Goal: Task Accomplishment & Management: Use online tool/utility

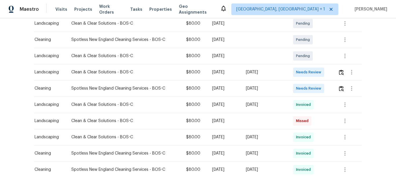
scroll to position [116, 0]
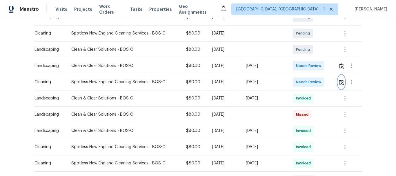
click at [341, 83] on img "button" at bounding box center [341, 82] width 5 height 6
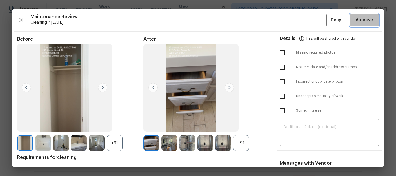
click at [363, 17] on span "Approve" at bounding box center [364, 20] width 17 height 7
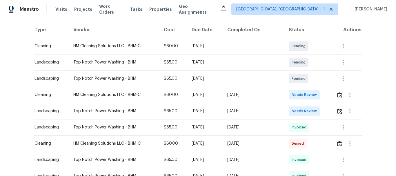
scroll to position [116, 0]
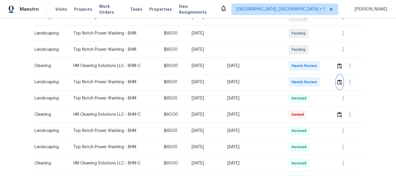
click at [338, 81] on img "button" at bounding box center [339, 82] width 5 height 6
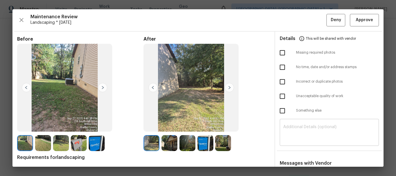
click at [294, 126] on textarea at bounding box center [329, 133] width 92 height 16
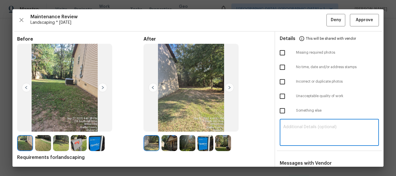
paste textarea "Maintenance Audit Team: Hello! Unfortunately, this landscaping visit completed …"
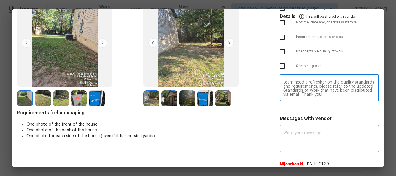
scroll to position [87, 0]
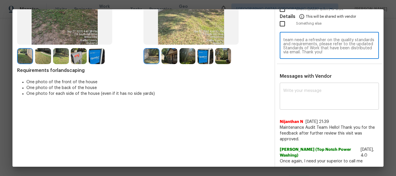
type textarea "Maintenance Audit Team: Hello! Unfortunately, this landscaping visit completed …"
click at [299, 101] on textarea at bounding box center [329, 97] width 92 height 16
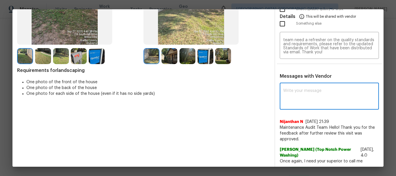
paste textarea "Maintenance Audit Team: Hello! Unfortunately, this landscaping visit completed …"
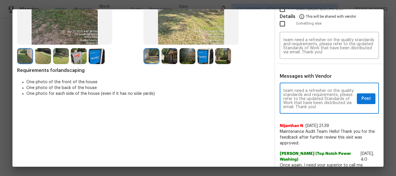
scroll to position [29, 0]
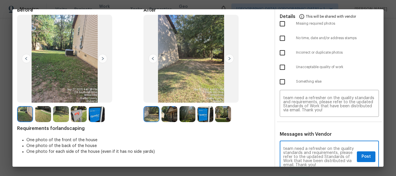
type textarea "Maintenance Audit Team: Hello! Unfortunately, this landscaping visit completed …"
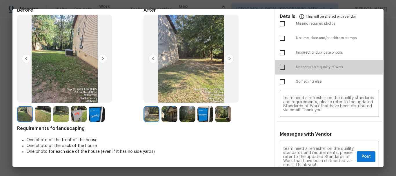
click at [281, 65] on input "checkbox" at bounding box center [282, 67] width 12 height 12
checkbox input "true"
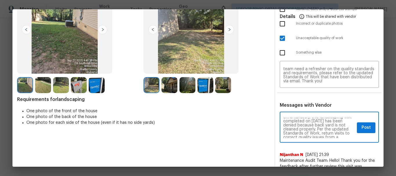
scroll to position [116, 0]
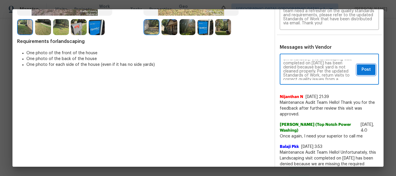
click at [361, 70] on span "Post" at bounding box center [365, 69] width 9 height 7
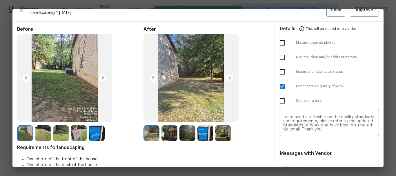
scroll to position [0, 0]
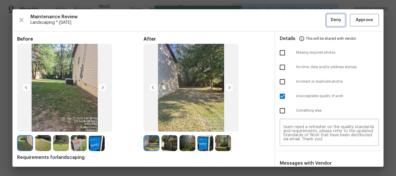
click at [331, 19] on span "Deny" at bounding box center [336, 20] width 10 height 7
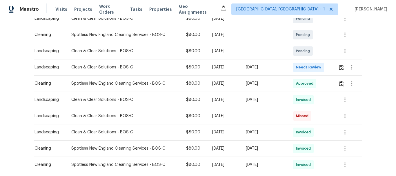
scroll to position [116, 0]
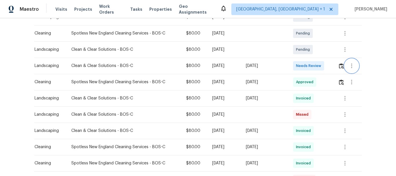
click at [345, 67] on button "button" at bounding box center [352, 66] width 14 height 14
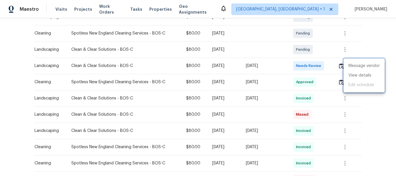
click at [338, 67] on div at bounding box center [198, 88] width 396 height 176
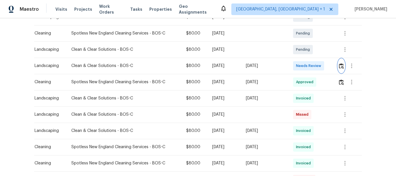
click at [339, 67] on img "button" at bounding box center [341, 66] width 5 height 6
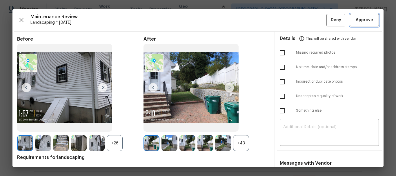
click at [360, 19] on span "Approve" at bounding box center [364, 20] width 17 height 7
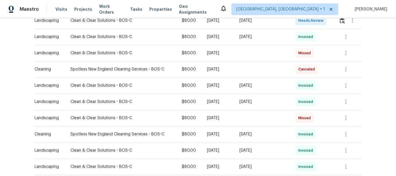
scroll to position [87, 0]
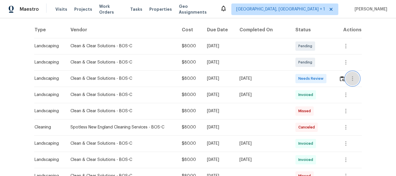
click at [345, 82] on button "button" at bounding box center [352, 79] width 14 height 14
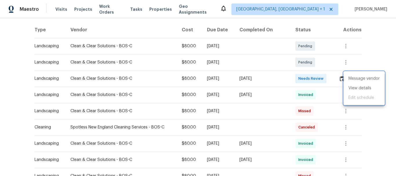
click at [341, 81] on div at bounding box center [198, 88] width 396 height 176
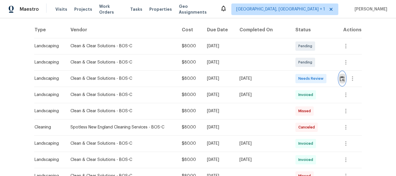
click at [341, 81] on img "button" at bounding box center [342, 79] width 5 height 6
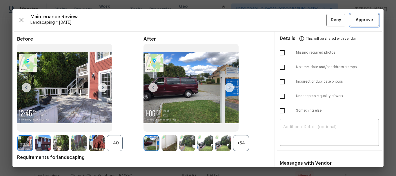
click at [359, 18] on span "Approve" at bounding box center [364, 20] width 17 height 7
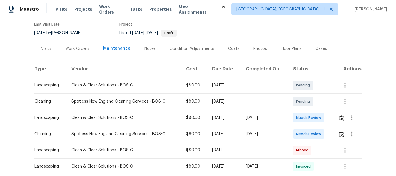
scroll to position [116, 0]
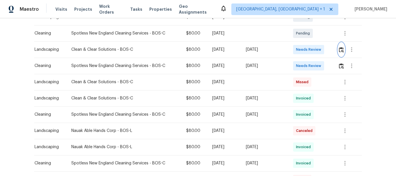
click at [339, 51] on img "button" at bounding box center [341, 50] width 5 height 6
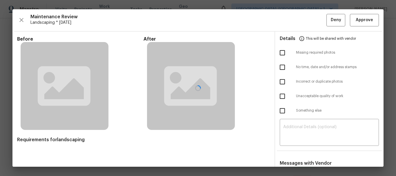
click at [360, 17] on div at bounding box center [197, 87] width 371 height 157
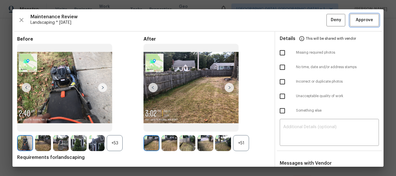
click at [360, 21] on span "Approve" at bounding box center [364, 20] width 17 height 7
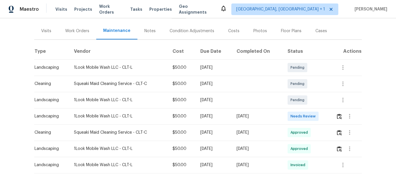
scroll to position [87, 0]
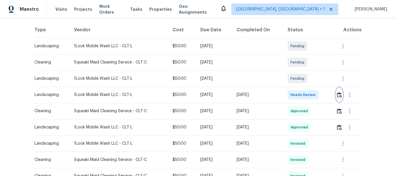
click at [338, 92] on button "button" at bounding box center [339, 95] width 7 height 14
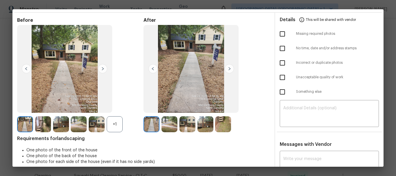
scroll to position [29, 0]
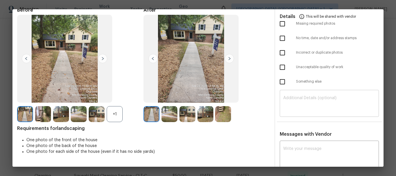
click at [296, 93] on div "​" at bounding box center [329, 104] width 99 height 26
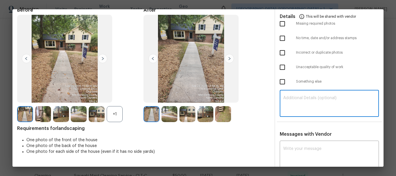
paste textarea "Maintenance Audit Team: Hello! Unfortunately, this landscaping visit completed …"
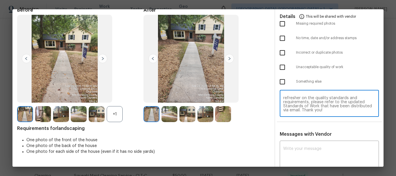
scroll to position [58, 0]
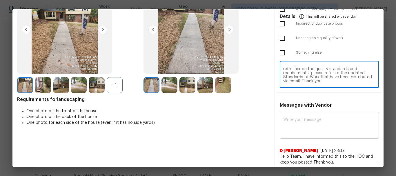
type textarea "Maintenance Audit Team: Hello! Unfortunately, this landscaping visit completed …"
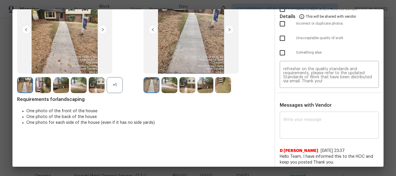
click at [293, 114] on div "x ​" at bounding box center [329, 126] width 99 height 26
paste textarea "Maintenance Audit Team: Hello! Unfortunately, this landscaping visit completed …"
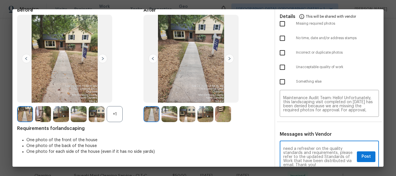
scroll to position [0, 0]
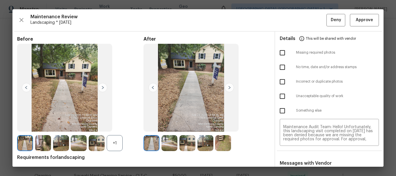
type textarea "Maintenance Audit Team: Hello! Unfortunately, this landscaping visit completed …"
click at [278, 51] on input "checkbox" at bounding box center [282, 53] width 12 height 12
checkbox input "true"
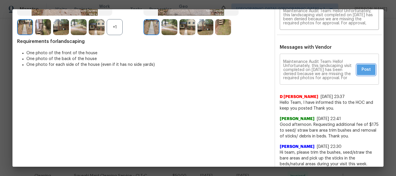
click at [361, 66] on span "Post" at bounding box center [365, 69] width 9 height 7
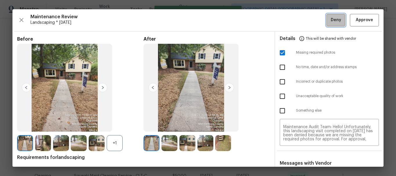
click at [332, 24] on button "Deny" at bounding box center [335, 20] width 19 height 12
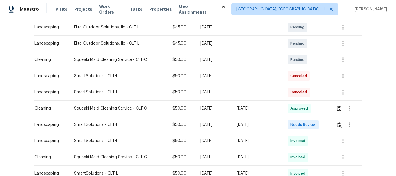
scroll to position [116, 0]
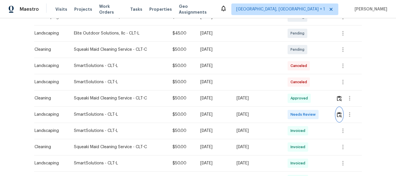
click at [338, 111] on button "button" at bounding box center [339, 115] width 7 height 14
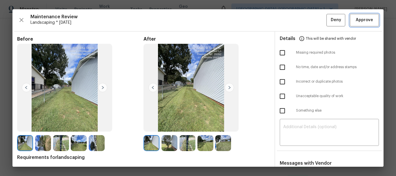
click at [368, 17] on span "Approve" at bounding box center [364, 20] width 17 height 7
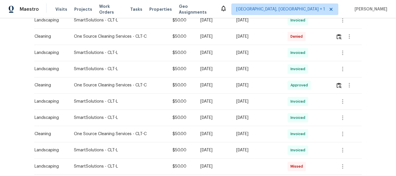
scroll to position [174, 0]
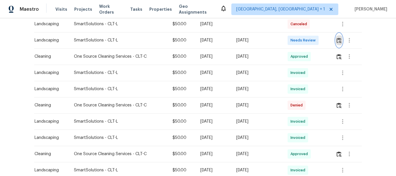
click at [339, 41] on img "button" at bounding box center [338, 41] width 5 height 6
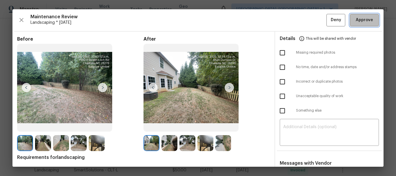
click at [368, 21] on span "Approve" at bounding box center [364, 20] width 17 height 7
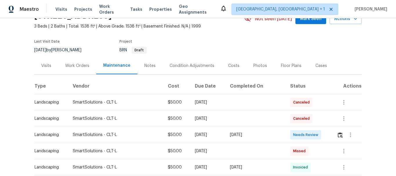
scroll to position [58, 0]
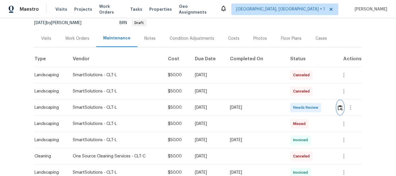
click at [340, 109] on img "button" at bounding box center [340, 108] width 5 height 6
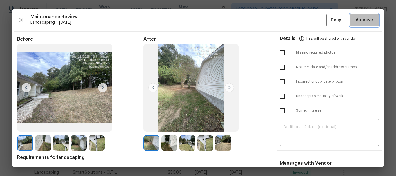
click at [356, 23] on span "Approve" at bounding box center [364, 20] width 17 height 7
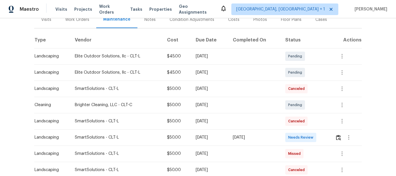
scroll to position [87, 0]
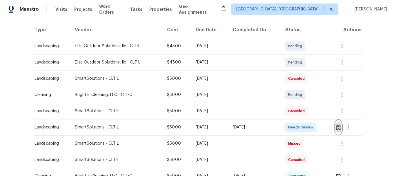
click at [337, 123] on button "button" at bounding box center [338, 127] width 7 height 14
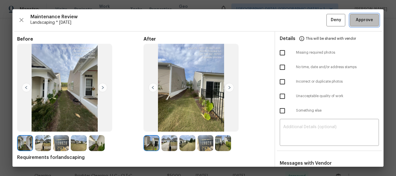
click at [371, 23] on button "Approve" at bounding box center [364, 20] width 29 height 12
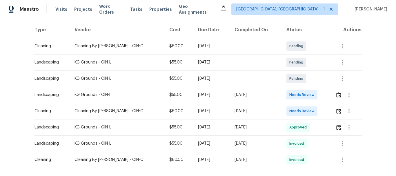
scroll to position [118, 0]
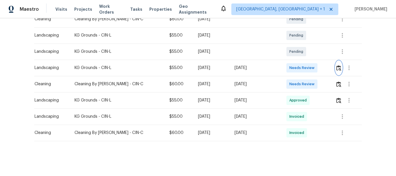
click at [336, 65] on img "button" at bounding box center [338, 68] width 5 height 6
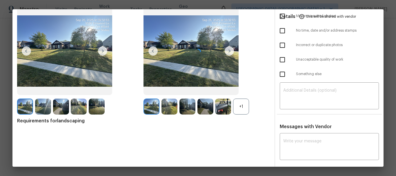
scroll to position [39, 0]
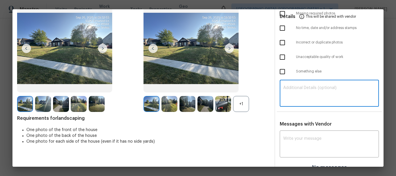
click at [309, 89] on textarea at bounding box center [329, 94] width 92 height 16
paste textarea "Maintenance Audit Team: Hello! Unfortunately, this landscaping visit completed …"
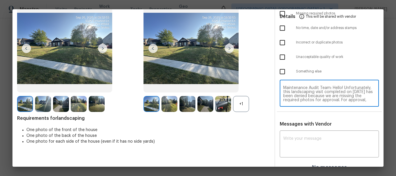
scroll to position [53, 0]
type textarea "Maintenance Audit Team: Hello! Unfortunately, this landscaping visit completed …"
click at [300, 125] on span "Messages with Vendor" at bounding box center [306, 124] width 52 height 5
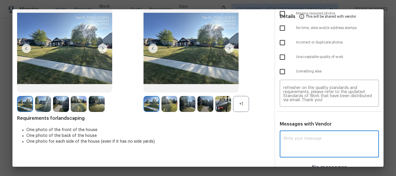
click at [293, 149] on textarea at bounding box center [329, 145] width 92 height 16
paste textarea "Maintenance Audit Team: Hello! Unfortunately, this landscaping visit completed …"
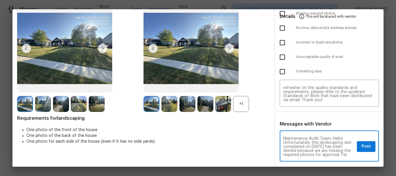
scroll to position [69, 0]
type textarea "Maintenance Audit Team: Hello! Unfortunately, this landscaping visit completed …"
click at [277, 57] on input "checkbox" at bounding box center [282, 57] width 12 height 12
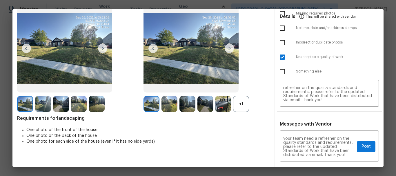
click at [277, 57] on input "checkbox" at bounding box center [282, 57] width 12 height 12
checkbox input "false"
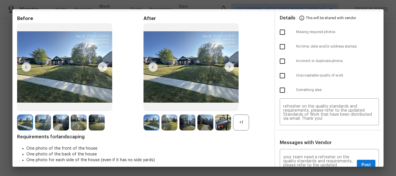
scroll to position [0, 0]
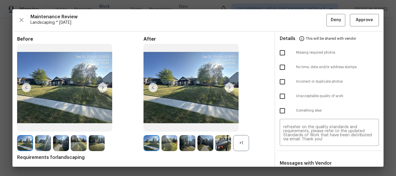
click at [279, 48] on input "checkbox" at bounding box center [282, 53] width 12 height 12
checkbox input "true"
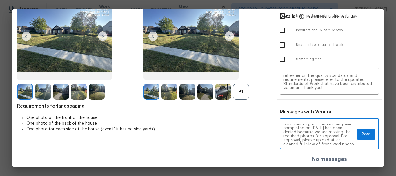
scroll to position [12, 0]
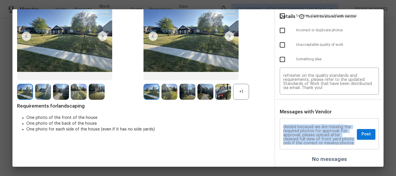
click at [352, 136] on div "Maintenance Audit Team: Hello! Unfortunately, this landscaping visit completed …" at bounding box center [329, 135] width 99 height 30
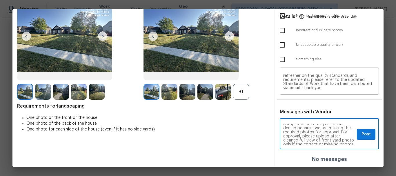
scroll to position [0, 0]
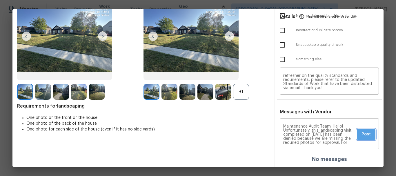
click at [360, 132] on span "Post" at bounding box center [365, 134] width 9 height 7
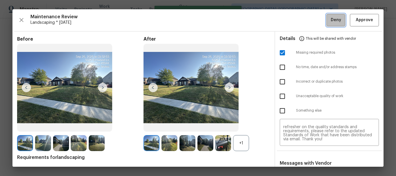
click at [330, 25] on button "Deny" at bounding box center [335, 20] width 19 height 12
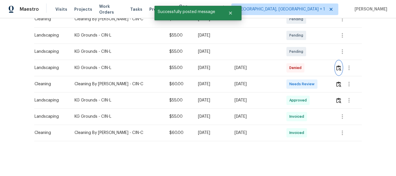
click at [336, 65] on img "button" at bounding box center [338, 68] width 5 height 6
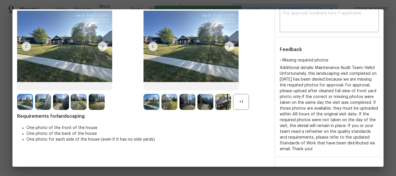
scroll to position [87, 0]
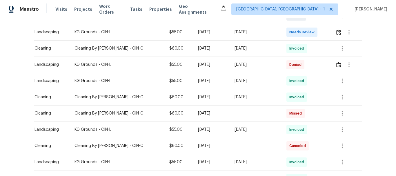
scroll to position [116, 0]
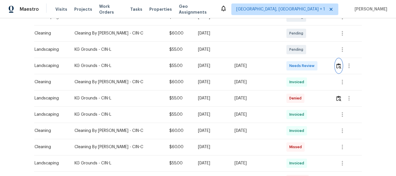
click at [338, 68] on img "button" at bounding box center [338, 66] width 5 height 6
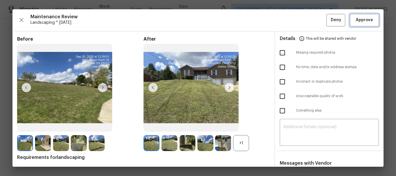
click at [369, 25] on button "Approve" at bounding box center [364, 20] width 29 height 12
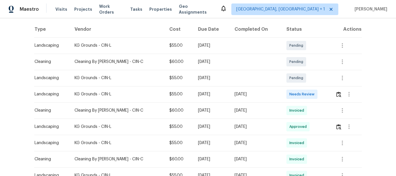
scroll to position [116, 0]
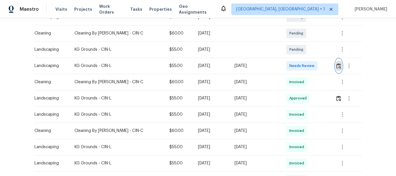
click at [338, 66] on img "button" at bounding box center [338, 66] width 5 height 6
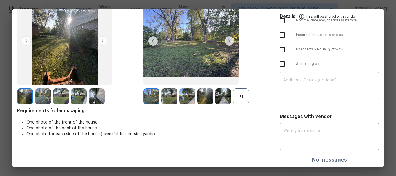
scroll to position [47, 0]
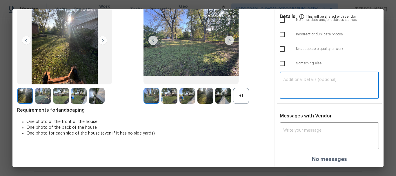
click at [303, 79] on textarea at bounding box center [329, 86] width 92 height 16
paste textarea "Maintenance Audit Team: Hello! Unfortunately, this landscaping visit completed …"
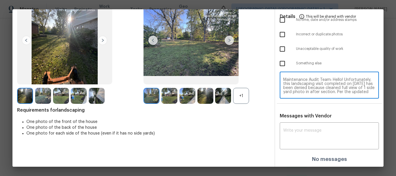
scroll to position [49, 0]
type textarea "Maintenance Audit Team: Hello! Unfortunately, this landscaping visit completed …"
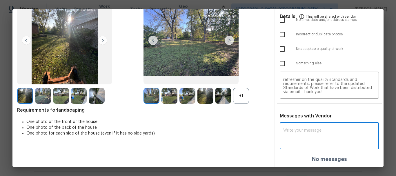
click at [293, 137] on textarea at bounding box center [329, 136] width 92 height 16
paste textarea "Maintenance Audit Team: Hello! Unfortunately, this landscaping visit completed …"
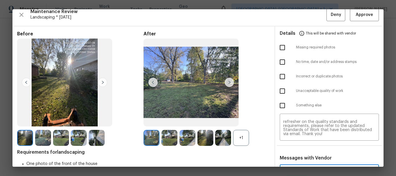
scroll to position [0, 0]
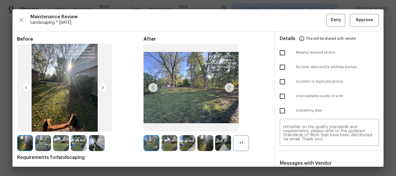
type textarea "Maintenance Audit Team: Hello! Unfortunately, this landscaping visit completed …"
click at [281, 96] on input "checkbox" at bounding box center [282, 96] width 12 height 12
checkbox input "true"
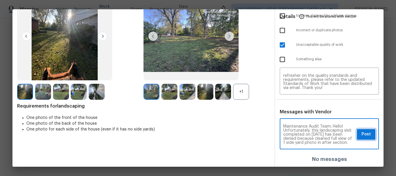
click at [361, 131] on span "Post" at bounding box center [365, 134] width 9 height 7
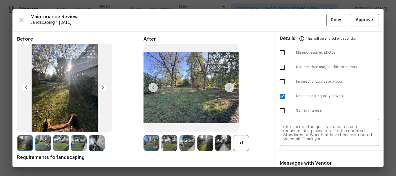
click at [318, 19] on span "Maintenance Review" at bounding box center [178, 17] width 296 height 6
click at [331, 19] on span "Deny" at bounding box center [336, 20] width 10 height 7
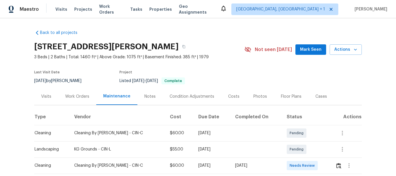
scroll to position [87, 0]
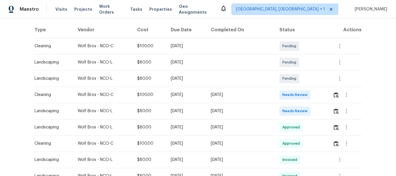
scroll to position [116, 0]
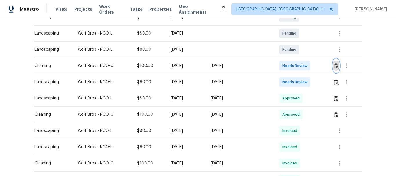
click at [334, 64] on img "button" at bounding box center [336, 66] width 5 height 6
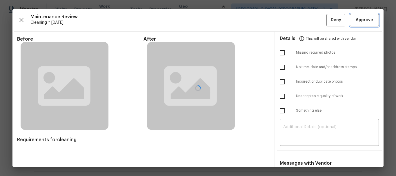
click at [360, 19] on span "Approve" at bounding box center [364, 20] width 17 height 7
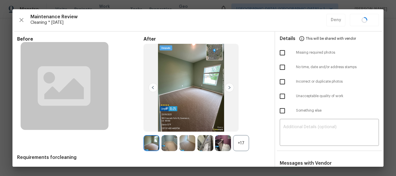
click at [360, 19] on div "Maintenance Review Cleaning * [DATE] Deny" at bounding box center [198, 20] width 362 height 12
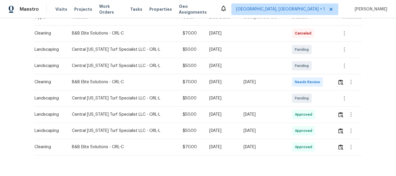
scroll to position [89, 0]
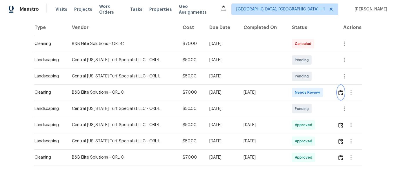
click at [337, 89] on button "button" at bounding box center [340, 92] width 7 height 14
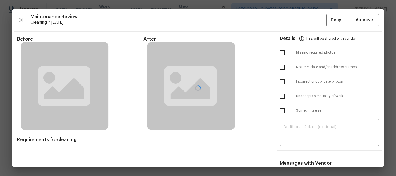
click at [364, 18] on div at bounding box center [197, 87] width 371 height 157
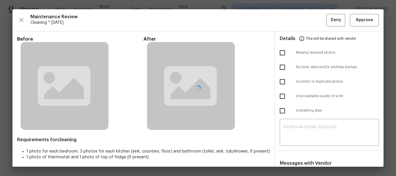
click at [363, 19] on div at bounding box center [197, 87] width 371 height 157
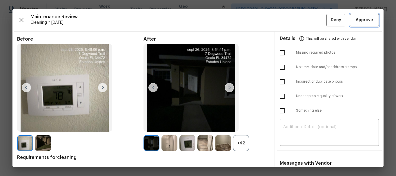
click at [363, 19] on span "Approve" at bounding box center [364, 20] width 17 height 7
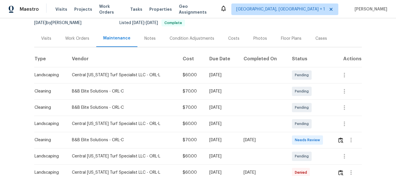
scroll to position [87, 0]
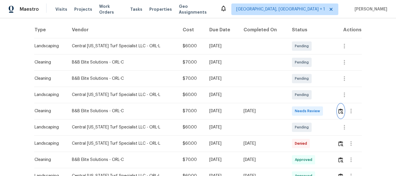
click at [338, 110] on img "button" at bounding box center [340, 111] width 5 height 6
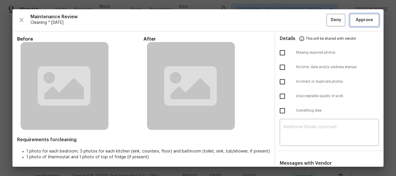
click at [359, 21] on span "Approve" at bounding box center [364, 20] width 17 height 7
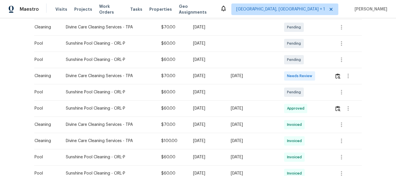
scroll to position [145, 0]
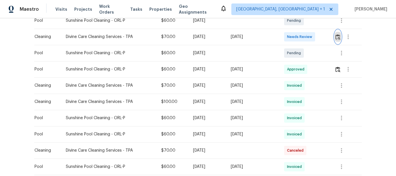
click at [337, 36] on img "button" at bounding box center [337, 37] width 5 height 6
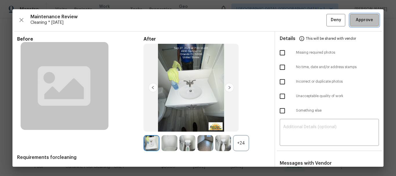
click at [359, 20] on span "Approve" at bounding box center [364, 20] width 17 height 7
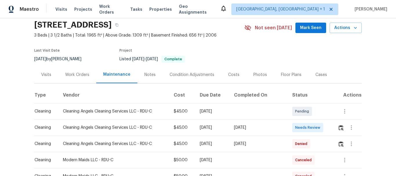
scroll to position [58, 0]
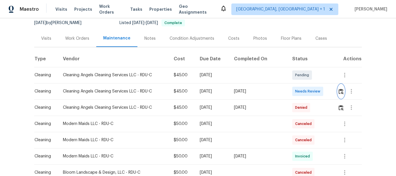
click at [343, 94] on button "button" at bounding box center [341, 91] width 7 height 14
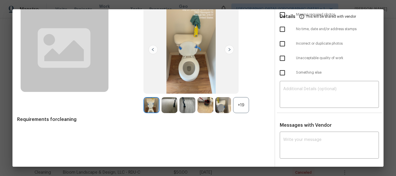
scroll to position [39, 0]
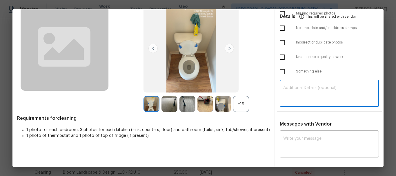
click at [310, 90] on textarea at bounding box center [329, 94] width 92 height 16
paste textarea "Maintenance Audit Team: Hello! Unfortunately, this cleaning visit completed on …"
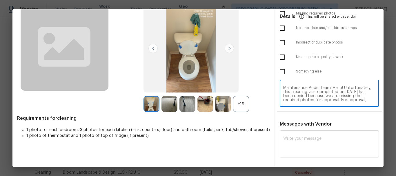
scroll to position [53, 0]
type textarea "Maintenance Audit Team: Hello! Unfortunately, this cleaning visit completed on …"
click at [296, 148] on textarea at bounding box center [329, 145] width 92 height 16
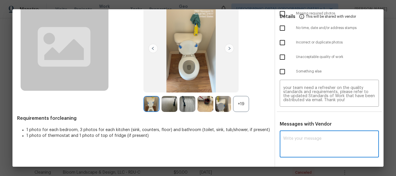
paste textarea "Maintenance Audit Team: Hello! Unfortunately, this cleaning visit completed on …"
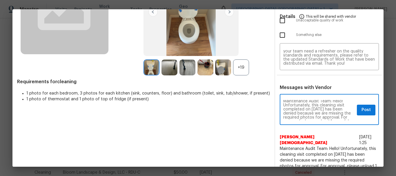
scroll to position [0, 0]
type textarea "Maintenance Audit Team: Hello! Unfortunately, this cleaning visit completed on …"
click at [361, 108] on span "Post" at bounding box center [365, 109] width 9 height 7
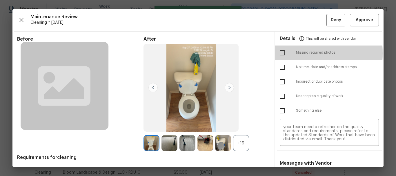
drag, startPoint x: 278, startPoint y: 53, endPoint x: 293, endPoint y: 50, distance: 15.6
click at [278, 53] on input "checkbox" at bounding box center [282, 53] width 12 height 12
checkbox input "true"
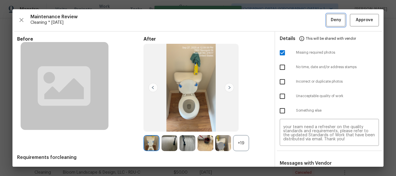
click at [333, 25] on button "Deny" at bounding box center [335, 20] width 19 height 12
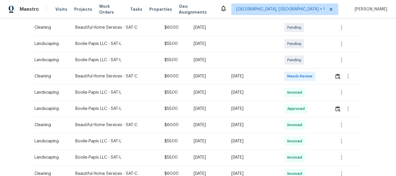
scroll to position [116, 0]
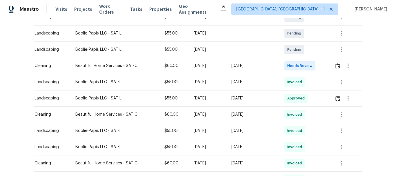
click at [340, 61] on div at bounding box center [347, 66] width 27 height 14
click at [343, 66] on button "button" at bounding box center [348, 66] width 14 height 14
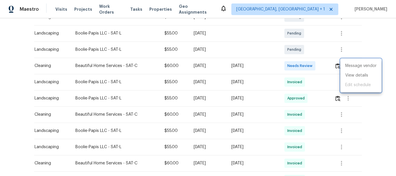
click at [338, 66] on div at bounding box center [198, 88] width 396 height 176
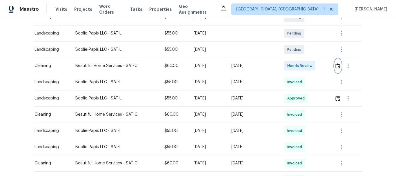
click at [338, 66] on img "button" at bounding box center [337, 66] width 5 height 6
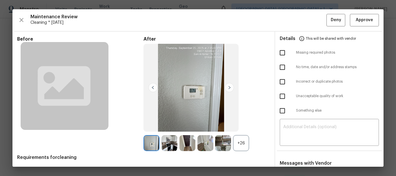
click at [296, 131] on textarea at bounding box center [329, 133] width 92 height 16
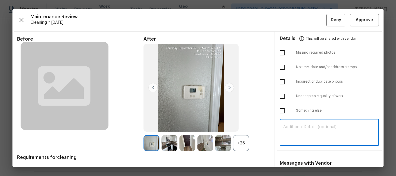
paste textarea "Maintenance Audit Team: Hello! Unfortunately, this cleaning visit completed on …"
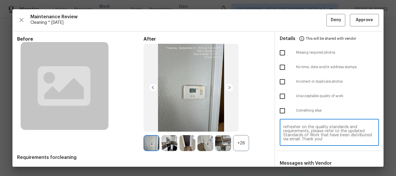
scroll to position [87, 0]
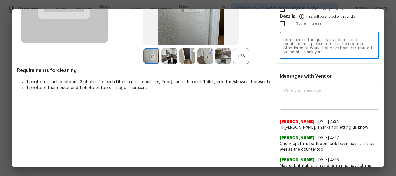
type textarea "Maintenance Audit Team: Hello! Unfortunately, this cleaning visit completed on …"
click at [303, 100] on textarea at bounding box center [329, 97] width 92 height 16
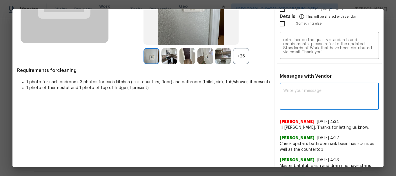
paste textarea "Maintenance Audit Team: Hello! Unfortunately, this cleaning visit completed on …"
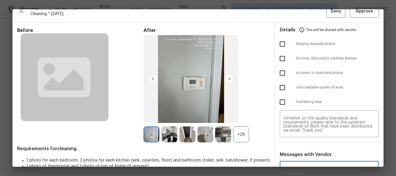
scroll to position [0, 0]
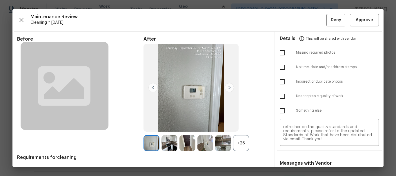
type textarea "Maintenance Audit Team: Hello! Unfortunately, this cleaning visit completed on …"
click at [283, 50] on input "checkbox" at bounding box center [282, 53] width 12 height 12
checkbox input "true"
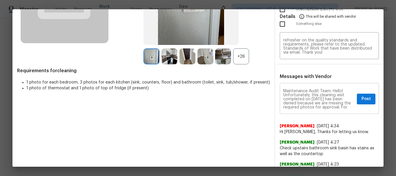
scroll to position [87, 0]
click at [350, 109] on div "Maintenance Audit Team: Hello! Unfortunately, this cleaning visit completed on …" at bounding box center [329, 99] width 99 height 30
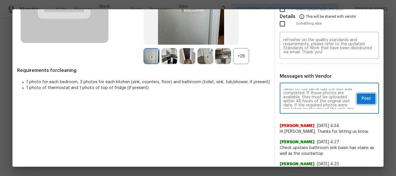
click at [370, 99] on button "Post" at bounding box center [366, 98] width 19 height 11
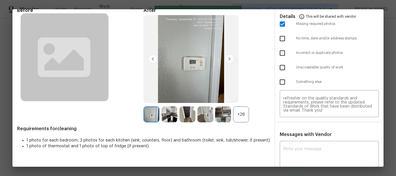
scroll to position [0, 0]
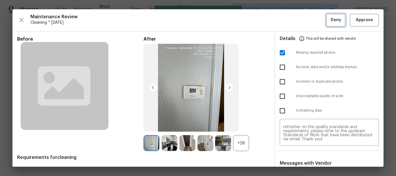
click at [336, 21] on span "Deny" at bounding box center [336, 20] width 10 height 7
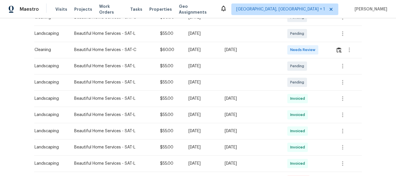
scroll to position [116, 0]
click at [337, 50] on img "button" at bounding box center [338, 50] width 5 height 6
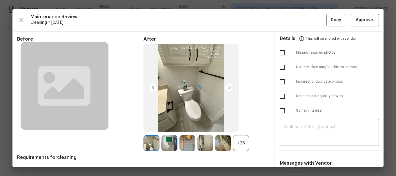
click at [353, 19] on div at bounding box center [197, 87] width 371 height 157
click at [356, 19] on span "Approve" at bounding box center [364, 20] width 17 height 7
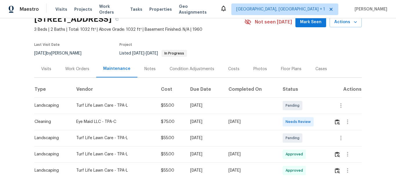
scroll to position [58, 0]
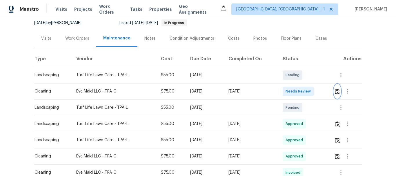
click at [335, 91] on img "button" at bounding box center [337, 92] width 5 height 6
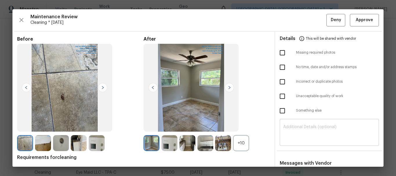
click at [303, 126] on textarea at bounding box center [329, 133] width 92 height 16
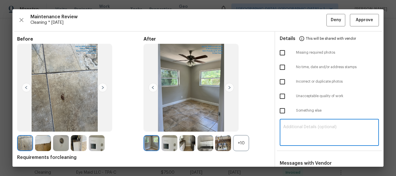
paste textarea "Maintenance Audit Team: Hello! Unfortunately, this cleaning visit completed on …"
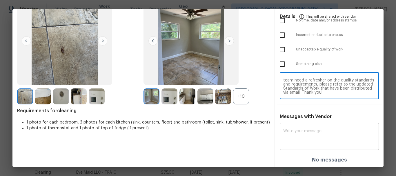
scroll to position [47, 0]
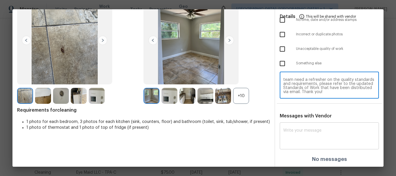
type textarea "Maintenance Audit Team: Hello! Unfortunately, this cleaning visit completed on …"
click at [294, 133] on textarea at bounding box center [329, 136] width 92 height 16
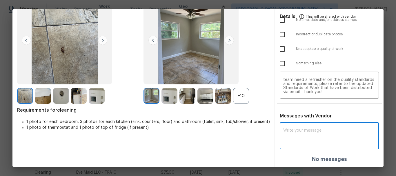
paste textarea "Maintenance Audit Team: Hello! Unfortunately, this cleaning visit completed on …"
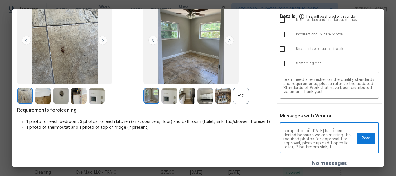
scroll to position [0, 0]
type textarea "Maintenance Audit Team: Hello! Unfortunately, this cleaning visit completed on …"
click at [352, 139] on div "Maintenance Audit Team: Hello! Unfortunately, this cleaning visit completed on …" at bounding box center [329, 139] width 99 height 30
click at [367, 139] on button "Post" at bounding box center [366, 138] width 19 height 11
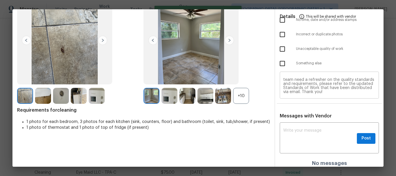
scroll to position [0, 0]
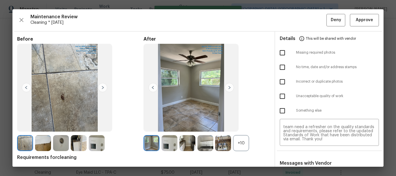
click at [279, 53] on input "checkbox" at bounding box center [282, 53] width 12 height 12
checkbox input "true"
click at [280, 98] on input "checkbox" at bounding box center [282, 96] width 12 height 12
checkbox input "true"
click at [332, 22] on span "Deny" at bounding box center [336, 20] width 10 height 7
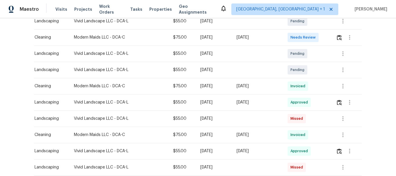
scroll to position [116, 0]
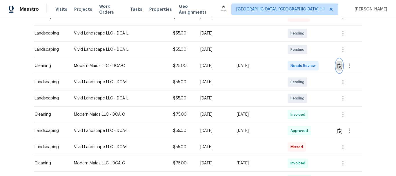
click at [338, 63] on img "button" at bounding box center [339, 66] width 5 height 6
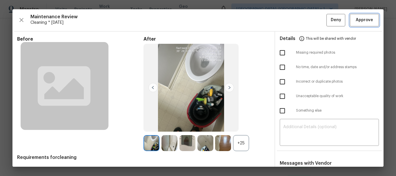
click at [362, 23] on span "Approve" at bounding box center [364, 20] width 17 height 7
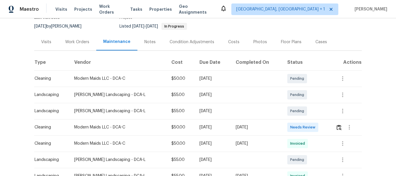
scroll to position [116, 0]
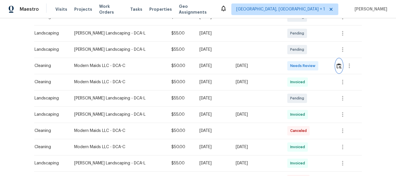
click at [340, 62] on button "button" at bounding box center [339, 66] width 7 height 14
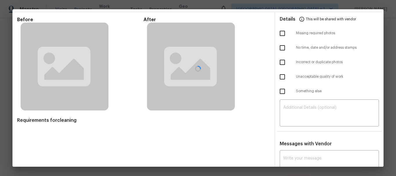
scroll to position [39, 0]
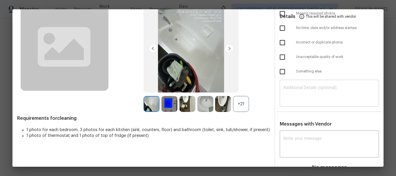
click at [293, 94] on textarea at bounding box center [329, 94] width 92 height 16
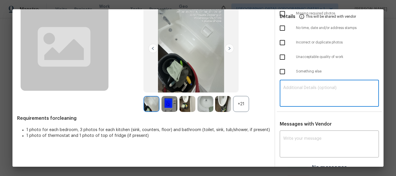
paste textarea "Maintenance Audit Team: Hello! Unfortunately, this cleaning visit completed on …"
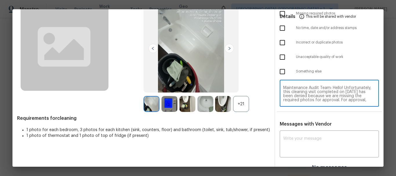
scroll to position [49, 0]
type textarea "Maintenance Audit Team: Hello! Unfortunately, this cleaning visit completed on …"
click at [292, 134] on div "x ​" at bounding box center [329, 145] width 99 height 26
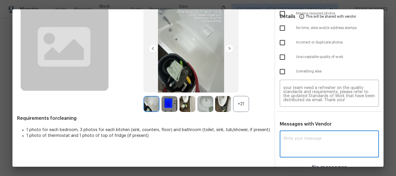
paste textarea "Maintenance Audit Team: Hello! Unfortunately, this cleaning visit completed on …"
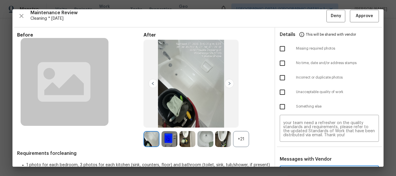
scroll to position [0, 0]
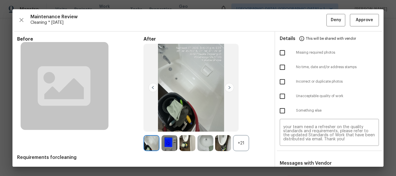
type textarea "Maintenance Audit Team: Hello! Unfortunately, this cleaning visit completed on …"
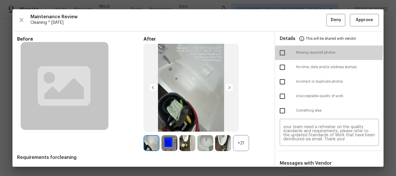
click at [276, 49] on input "checkbox" at bounding box center [282, 53] width 12 height 12
checkbox input "true"
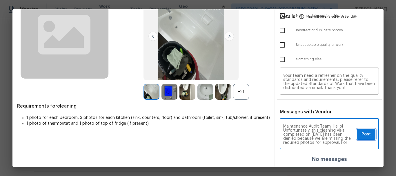
click at [361, 132] on span "Post" at bounding box center [365, 134] width 9 height 7
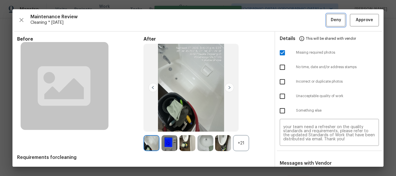
click at [332, 19] on span "Deny" at bounding box center [336, 20] width 10 height 7
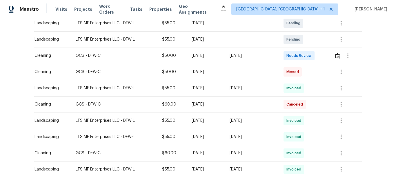
scroll to position [145, 0]
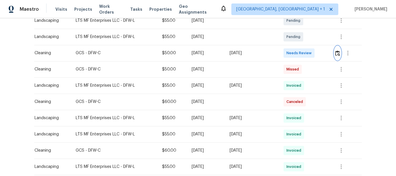
click at [338, 54] on img "button" at bounding box center [337, 53] width 5 height 6
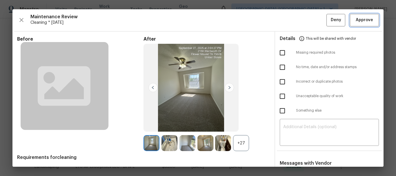
click at [364, 15] on button "Approve" at bounding box center [364, 20] width 29 height 12
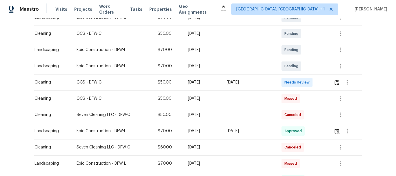
scroll to position [116, 0]
click at [335, 80] on img "button" at bounding box center [336, 82] width 5 height 6
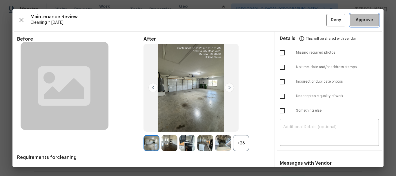
click at [372, 19] on button "Approve" at bounding box center [364, 20] width 29 height 12
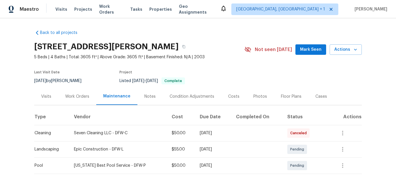
scroll to position [145, 0]
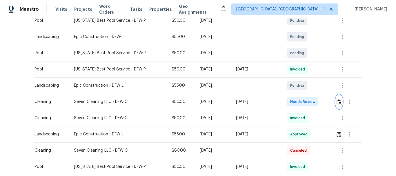
click at [336, 99] on img "button" at bounding box center [338, 102] width 5 height 6
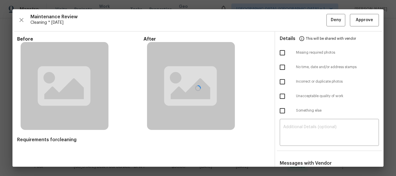
click at [361, 16] on div at bounding box center [197, 87] width 371 height 157
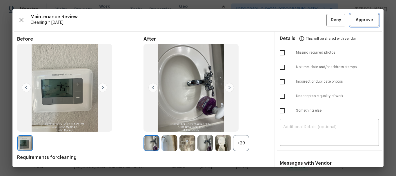
click at [361, 16] on button "Approve" at bounding box center [364, 20] width 29 height 12
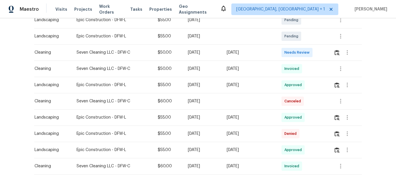
scroll to position [174, 0]
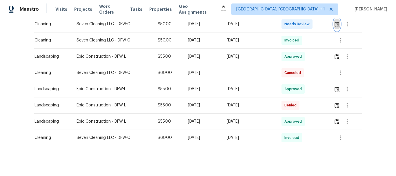
click at [338, 28] on button "button" at bounding box center [337, 24] width 7 height 14
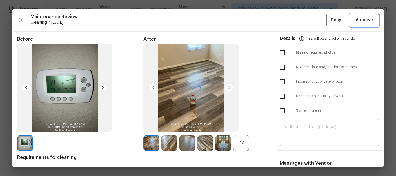
click at [360, 20] on span "Approve" at bounding box center [364, 20] width 17 height 7
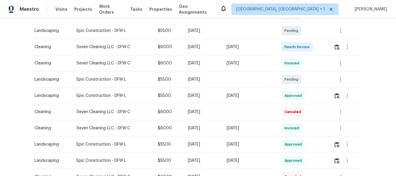
scroll to position [145, 0]
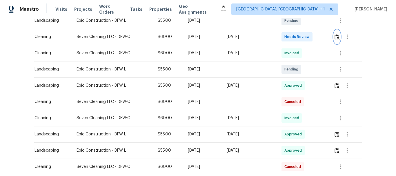
click at [337, 40] on button "button" at bounding box center [337, 37] width 7 height 14
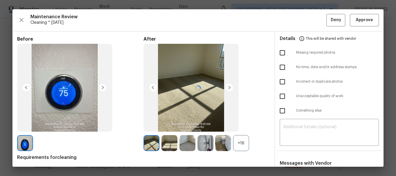
click at [357, 17] on div at bounding box center [197, 87] width 371 height 157
click at [357, 18] on span "Approve" at bounding box center [364, 20] width 17 height 7
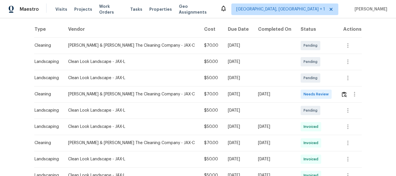
scroll to position [116, 0]
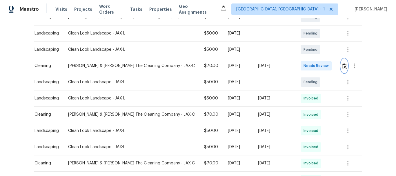
click at [342, 67] on img "button" at bounding box center [344, 66] width 5 height 6
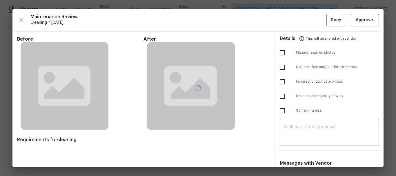
click at [358, 18] on div at bounding box center [197, 87] width 371 height 157
click at [359, 18] on span "Approve" at bounding box center [364, 20] width 17 height 7
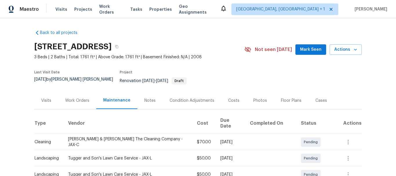
scroll to position [58, 0]
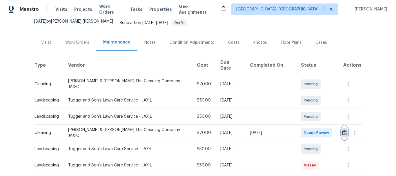
click at [342, 130] on img "button" at bounding box center [344, 133] width 5 height 6
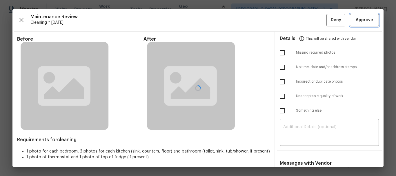
click at [365, 20] on span "Approve" at bounding box center [364, 20] width 17 height 7
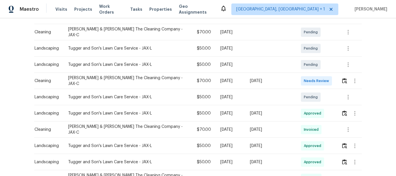
scroll to position [116, 0]
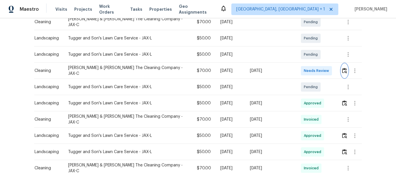
click at [342, 68] on img "button" at bounding box center [344, 71] width 5 height 6
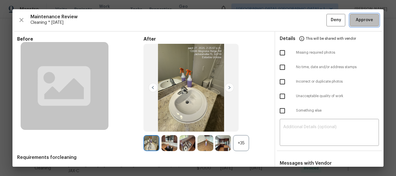
click at [356, 20] on span "Approve" at bounding box center [364, 20] width 17 height 7
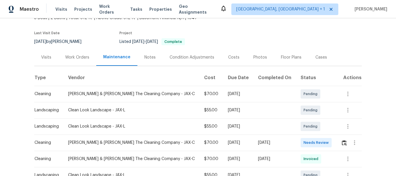
scroll to position [87, 0]
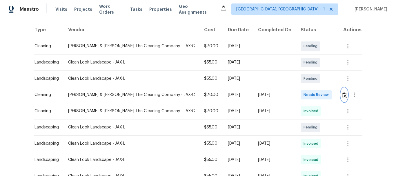
click at [342, 92] on button "button" at bounding box center [344, 95] width 7 height 14
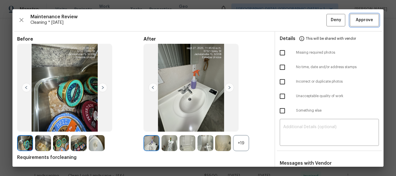
click at [360, 17] on span "Approve" at bounding box center [364, 20] width 17 height 7
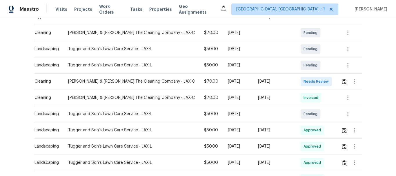
scroll to position [145, 0]
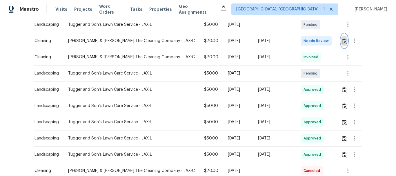
click at [344, 37] on button "button" at bounding box center [344, 41] width 7 height 14
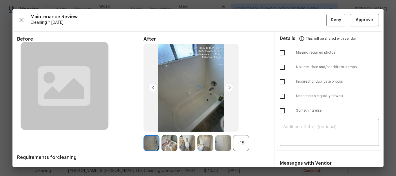
click at [363, 20] on div at bounding box center [197, 87] width 371 height 157
click at [363, 20] on span "Approve" at bounding box center [364, 20] width 17 height 7
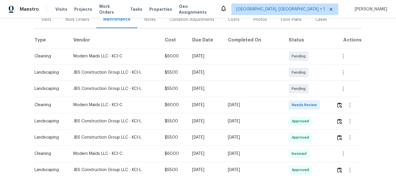
scroll to position [87, 0]
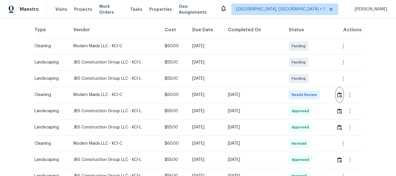
click at [337, 93] on img "button" at bounding box center [339, 95] width 5 height 6
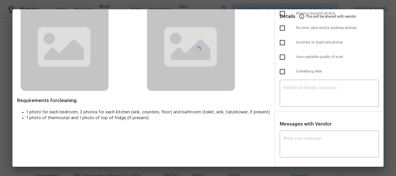
click at [292, 80] on div at bounding box center [197, 48] width 371 height 157
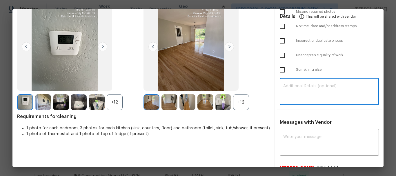
click at [287, 91] on textarea at bounding box center [329, 92] width 92 height 16
paste textarea "Maintenance Audit Team: Hello! Unfortunately, this cleaning visit completed on …"
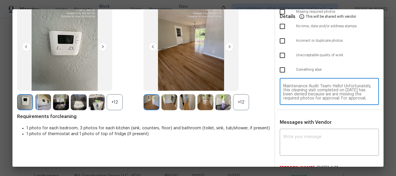
scroll to position [53, 0]
type textarea "Maintenance Audit Team: Hello! Unfortunately, this cleaning visit completed on …"
click at [292, 143] on textarea at bounding box center [329, 143] width 92 height 16
paste textarea "Maintenance Audit Team: Hello! Unfortunately, this cleaning visit completed on …"
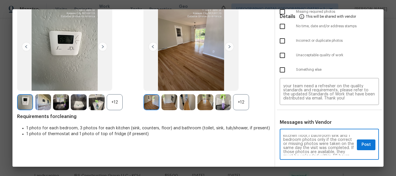
scroll to position [20, 0]
type textarea "Maintenance Audit Team: Hello! Unfortunately, this cleaning visit completed on …"
click at [361, 149] on button "Post" at bounding box center [366, 144] width 19 height 11
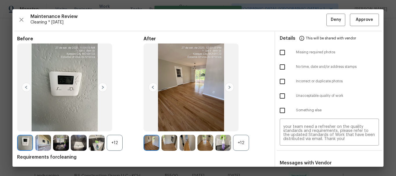
scroll to position [0, 0]
click at [281, 51] on input "checkbox" at bounding box center [282, 53] width 12 height 12
checkbox input "true"
click at [331, 22] on span "Deny" at bounding box center [336, 20] width 10 height 7
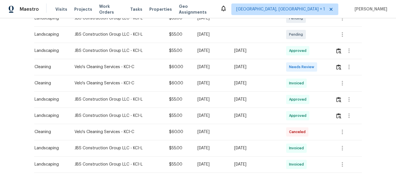
scroll to position [145, 0]
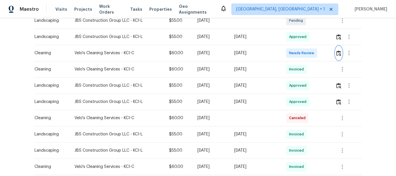
click at [335, 53] on button "button" at bounding box center [338, 53] width 7 height 14
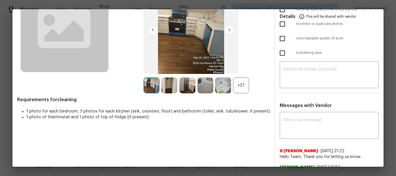
scroll to position [58, 0]
click at [294, 63] on div "​" at bounding box center [329, 75] width 99 height 26
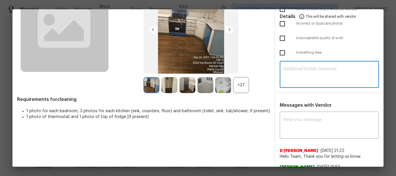
paste textarea "Maintenance Audit Team: Hello! Unfortunately, this cleaning visit completed on …"
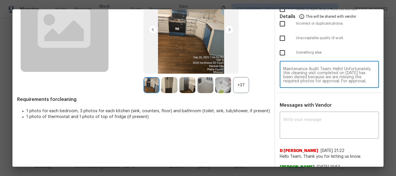
scroll to position [49, 0]
type textarea "Maintenance Audit Team: Hello! Unfortunately, this cleaning visit completed on …"
click at [292, 134] on div "x ​" at bounding box center [329, 126] width 99 height 26
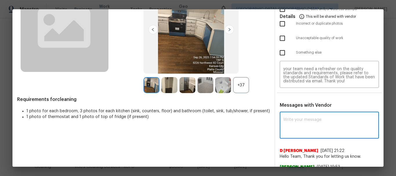
paste textarea "Maintenance Audit Team: Hello! Unfortunately, this cleaning visit completed on …"
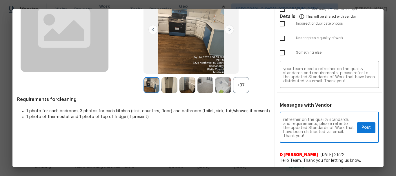
scroll to position [29, 0]
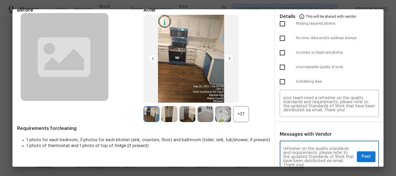
type textarea "Maintenance Audit Team: Hello! Unfortunately, this cleaning visit completed on …"
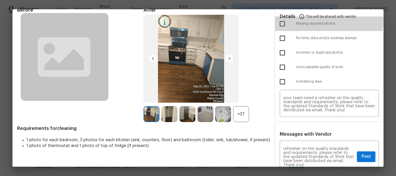
click at [279, 19] on input "checkbox" at bounding box center [282, 24] width 12 height 12
checkbox input "true"
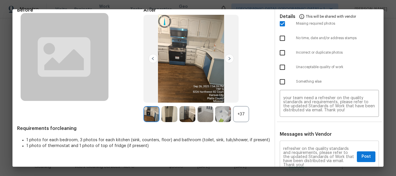
click at [357, 150] on div "Maintenance Audit Team: Hello! Unfortunately, this cleaning visit completed on …" at bounding box center [329, 157] width 99 height 30
click at [361, 158] on span "Post" at bounding box center [365, 156] width 9 height 7
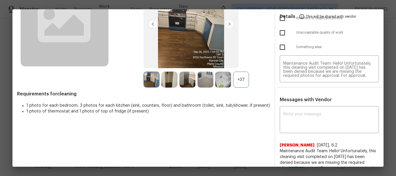
scroll to position [0, 0]
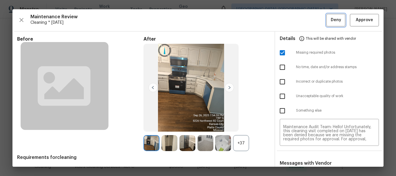
click at [334, 20] on span "Deny" at bounding box center [336, 20] width 10 height 7
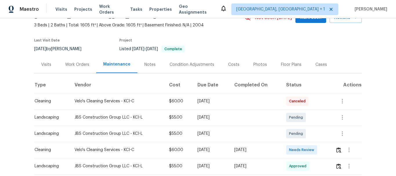
scroll to position [87, 0]
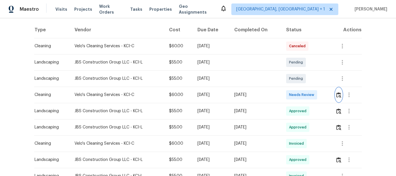
click at [337, 94] on img "button" at bounding box center [338, 95] width 5 height 6
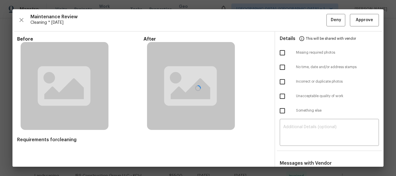
click at [364, 17] on div at bounding box center [197, 87] width 371 height 157
click at [364, 18] on div at bounding box center [197, 87] width 371 height 157
click at [363, 20] on div at bounding box center [197, 87] width 371 height 157
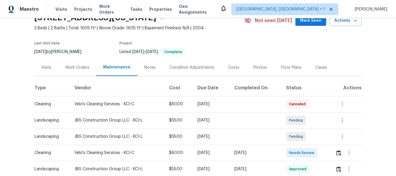
scroll to position [87, 0]
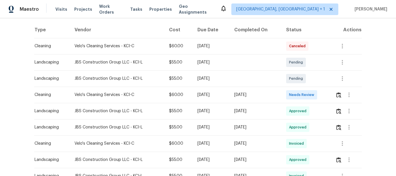
click at [334, 94] on td at bounding box center [346, 95] width 31 height 16
click at [336, 95] on img "button" at bounding box center [338, 95] width 5 height 6
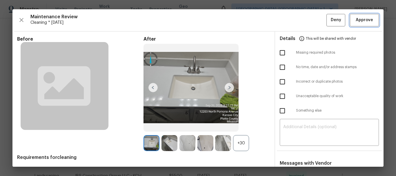
click at [367, 19] on span "Approve" at bounding box center [364, 20] width 17 height 7
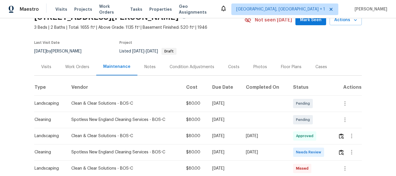
scroll to position [87, 0]
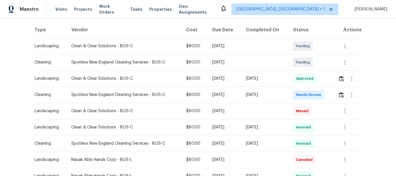
click at [336, 96] on td at bounding box center [347, 95] width 28 height 16
click at [339, 96] on img "button" at bounding box center [341, 95] width 5 height 6
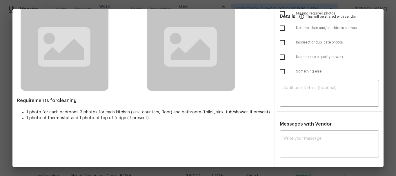
scroll to position [41, 0]
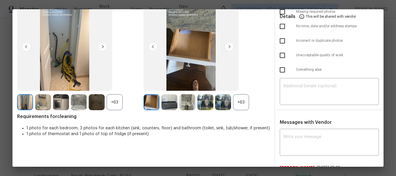
click at [291, 83] on div "​" at bounding box center [329, 92] width 99 height 26
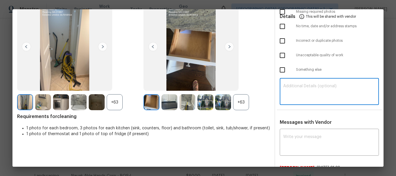
paste textarea "Maintenance Audit Team: Hello! Unfortunately, this cleaning visit completed on …"
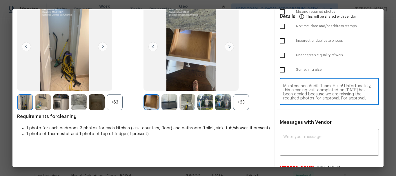
scroll to position [49, 0]
type textarea "Maintenance Audit Team: Hello! Unfortunately, this cleaning visit completed on …"
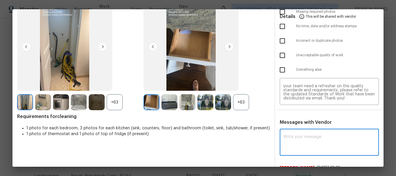
click at [299, 138] on textarea at bounding box center [329, 143] width 92 height 16
paste textarea "Maintenance Audit Team: Hello! Unfortunately, this cleaning visit completed on …"
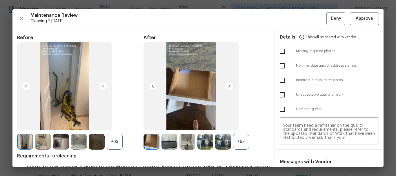
scroll to position [0, 0]
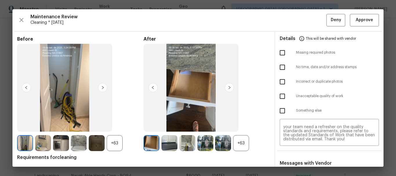
type textarea "Maintenance Audit Team: Hello! Unfortunately, this cleaning visit completed on …"
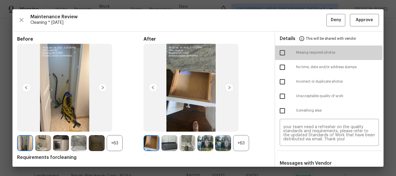
click at [279, 52] on input "checkbox" at bounding box center [282, 53] width 12 height 12
checkbox input "true"
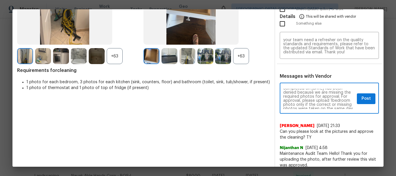
scroll to position [7, 0]
click at [360, 100] on span "Post" at bounding box center [365, 98] width 9 height 7
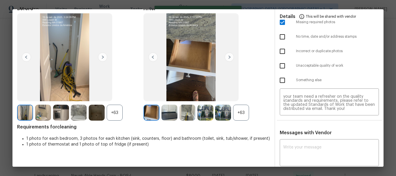
scroll to position [0, 0]
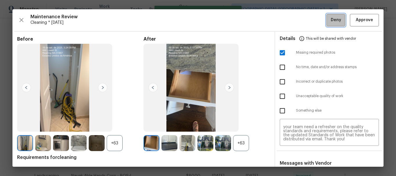
click at [332, 19] on span "Deny" at bounding box center [336, 20] width 10 height 7
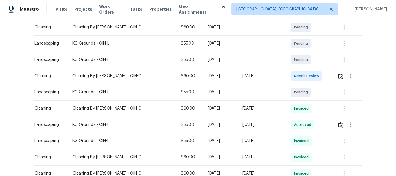
scroll to position [116, 0]
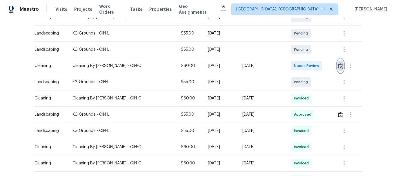
click at [341, 68] on img "button" at bounding box center [340, 66] width 5 height 6
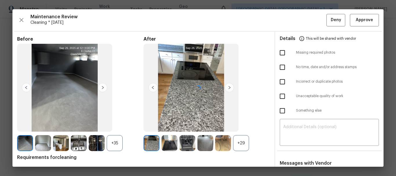
click at [301, 123] on div at bounding box center [197, 87] width 371 height 157
click at [301, 123] on div "​" at bounding box center [329, 133] width 99 height 26
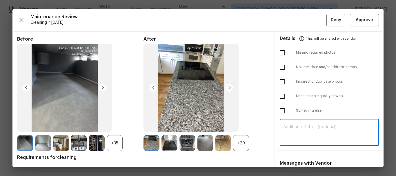
paste textarea "Maintenance Audit Team: Hello! Unfortunately, this cleaning visit completed on …"
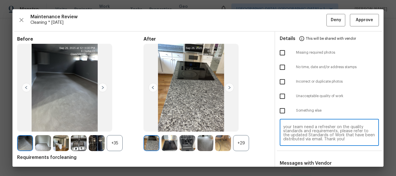
scroll to position [58, 0]
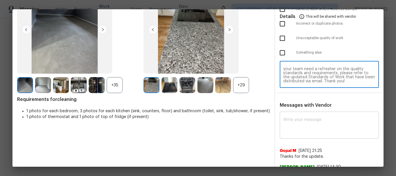
type textarea "Maintenance Audit Team: Hello! Unfortunately, this cleaning visit completed on …"
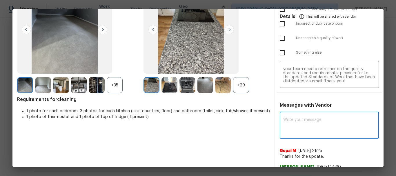
click at [299, 128] on textarea at bounding box center [329, 126] width 92 height 16
paste textarea "Maintenance Audit Team: Hello! Unfortunately, this cleaning visit completed on …"
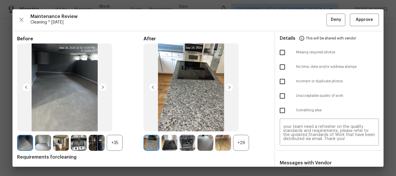
scroll to position [0, 0]
type textarea "Maintenance Audit Team: Hello! Unfortunately, this cleaning visit completed on …"
click at [281, 56] on input "checkbox" at bounding box center [282, 53] width 12 height 12
checkbox input "true"
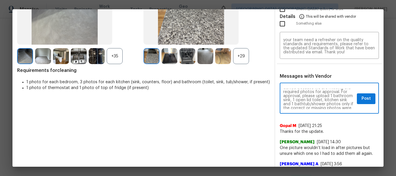
scroll to position [27, 0]
click at [357, 97] on button "Post" at bounding box center [366, 98] width 19 height 11
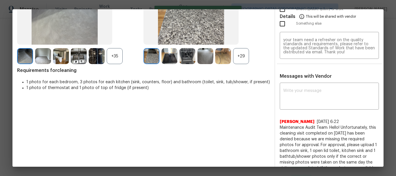
scroll to position [0, 0]
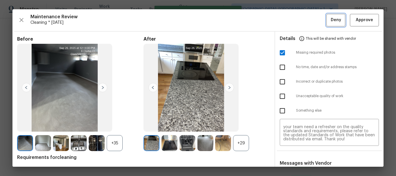
click at [332, 20] on span "Deny" at bounding box center [336, 20] width 10 height 7
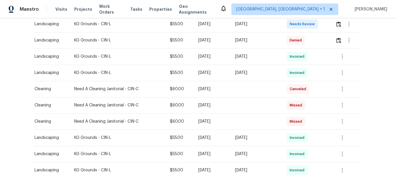
scroll to position [116, 0]
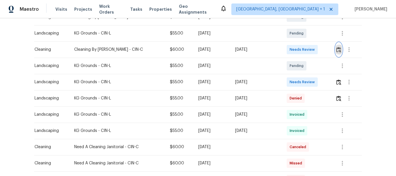
click at [335, 48] on button "button" at bounding box center [338, 50] width 7 height 14
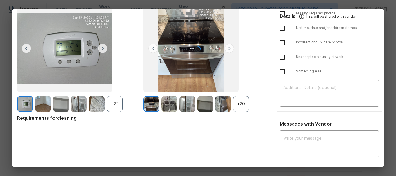
click at [294, 85] on div at bounding box center [197, 48] width 371 height 157
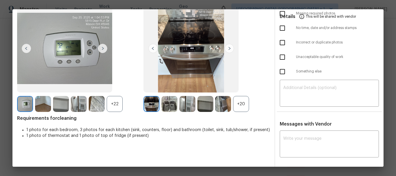
scroll to position [41, 0]
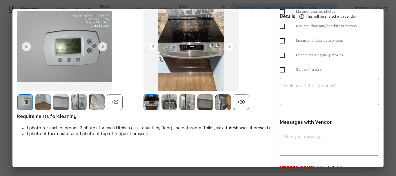
click at [294, 85] on textarea at bounding box center [329, 92] width 92 height 16
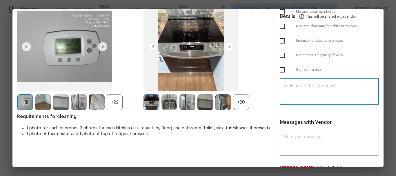
paste textarea "Maintenance Audit Team: Hello! Unfortunately, this cleaning visit completed on …"
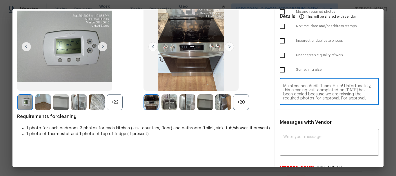
scroll to position [49, 0]
type textarea "Maintenance Audit Team: Hello! Unfortunately, this cleaning visit completed on …"
click at [285, 151] on div "x ​" at bounding box center [329, 143] width 99 height 26
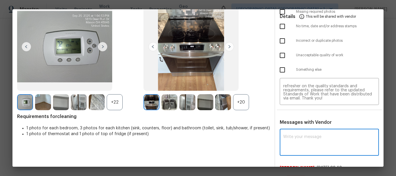
paste textarea "Maintenance Audit Team: Hello! Unfortunately, this cleaning visit completed on …"
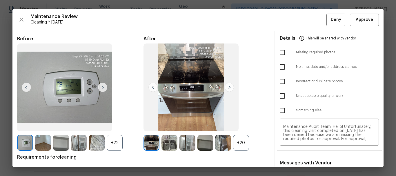
scroll to position [0, 0]
type textarea "Maintenance Audit Team: Hello! Unfortunately, this cleaning visit completed on …"
click at [280, 57] on input "checkbox" at bounding box center [282, 53] width 12 height 12
checkbox input "true"
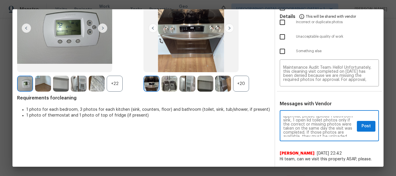
scroll to position [23, 0]
click at [357, 123] on button "Post" at bounding box center [366, 126] width 19 height 11
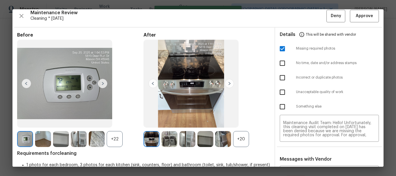
scroll to position [0, 0]
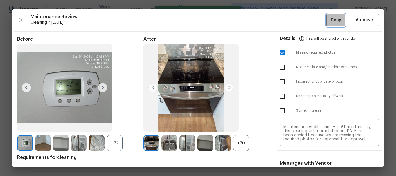
click at [326, 22] on button "Deny" at bounding box center [335, 20] width 19 height 12
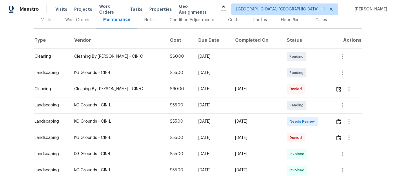
scroll to position [87, 0]
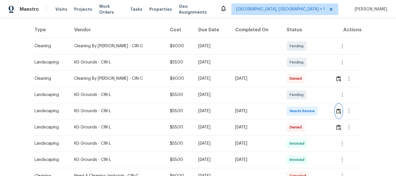
click at [337, 109] on img "button" at bounding box center [338, 111] width 5 height 6
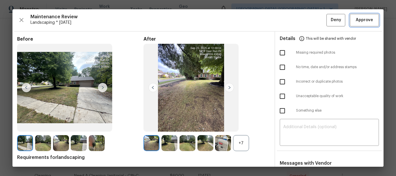
click at [360, 17] on span "Approve" at bounding box center [364, 20] width 17 height 7
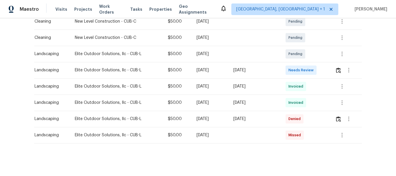
scroll to position [134, 0]
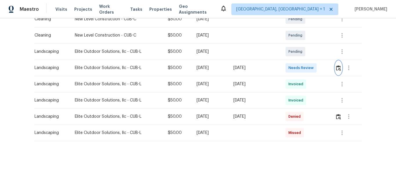
click at [336, 65] on img "button" at bounding box center [338, 68] width 5 height 6
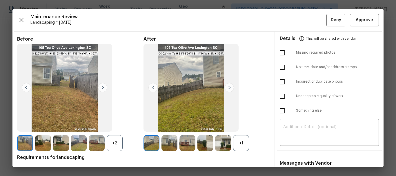
click at [115, 146] on div "+2" at bounding box center [115, 143] width 16 height 16
click at [244, 144] on div "+1" at bounding box center [241, 143] width 16 height 16
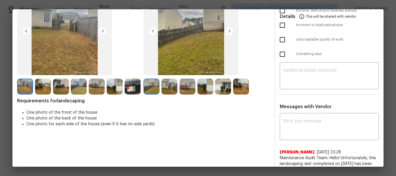
scroll to position [58, 0]
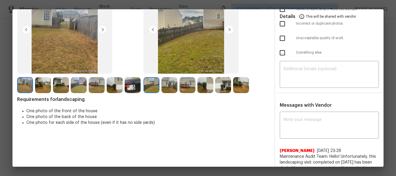
click at [101, 28] on img at bounding box center [102, 29] width 9 height 9
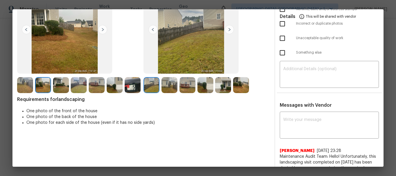
click at [101, 30] on img at bounding box center [102, 29] width 9 height 9
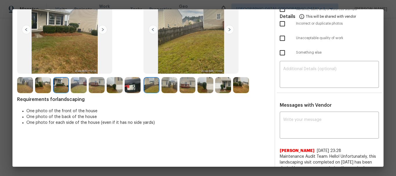
click at [103, 28] on img at bounding box center [102, 29] width 9 height 9
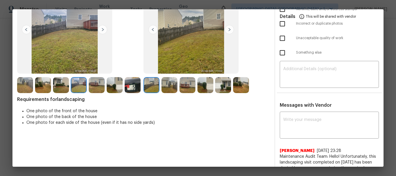
click at [103, 28] on img at bounding box center [102, 29] width 9 height 9
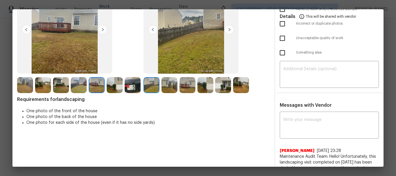
click at [103, 28] on img at bounding box center [102, 29] width 9 height 9
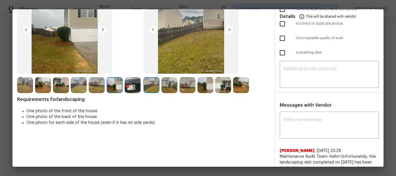
click at [103, 28] on img at bounding box center [102, 29] width 9 height 9
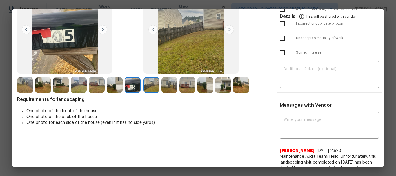
click at [226, 27] on img at bounding box center [229, 29] width 9 height 9
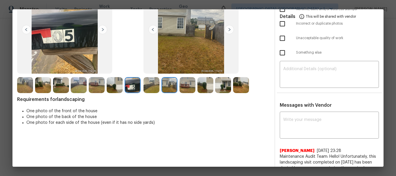
click at [226, 27] on img at bounding box center [229, 29] width 9 height 9
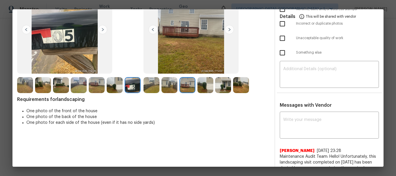
click at [226, 28] on img at bounding box center [229, 29] width 9 height 9
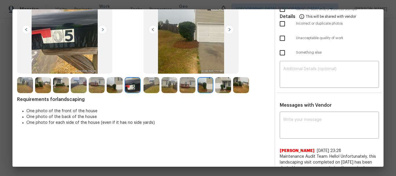
click at [226, 28] on img at bounding box center [229, 29] width 9 height 9
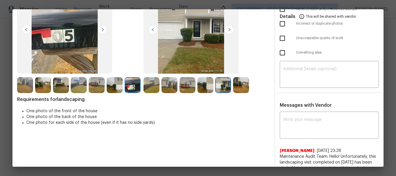
click at [226, 28] on img at bounding box center [229, 29] width 9 height 9
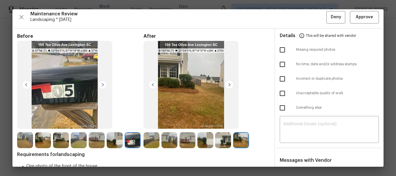
scroll to position [0, 0]
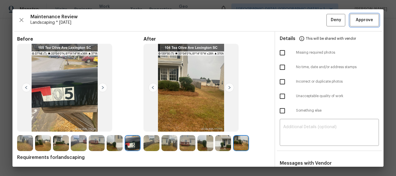
click at [350, 14] on button "Approve" at bounding box center [364, 20] width 29 height 12
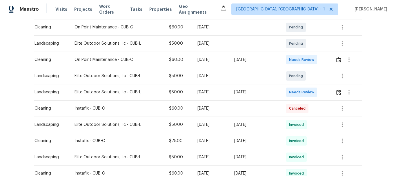
scroll to position [116, 0]
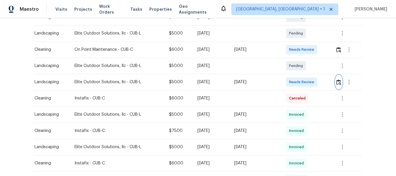
click at [336, 81] on img "button" at bounding box center [338, 82] width 5 height 6
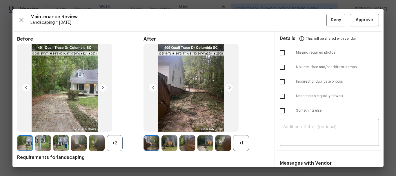
scroll to position [58, 0]
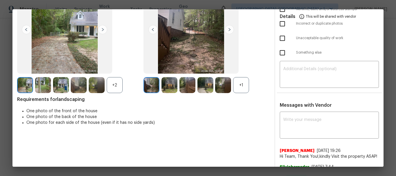
click at [111, 87] on div "+2" at bounding box center [115, 85] width 16 height 16
click at [237, 88] on div "+1" at bounding box center [241, 85] width 16 height 16
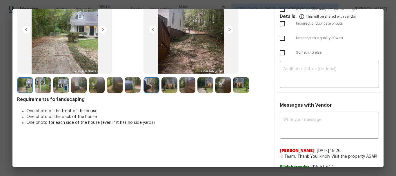
click at [103, 30] on img at bounding box center [102, 29] width 9 height 9
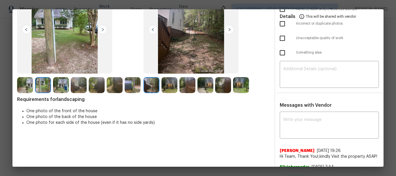
click at [103, 29] on img at bounding box center [102, 29] width 9 height 9
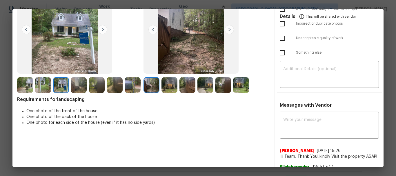
click at [103, 29] on img at bounding box center [102, 29] width 9 height 9
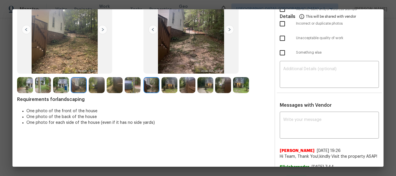
click at [103, 29] on img at bounding box center [102, 29] width 9 height 9
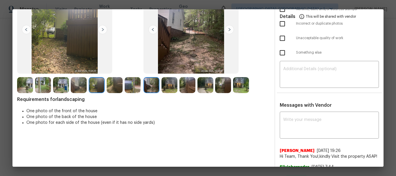
click at [103, 29] on img at bounding box center [102, 29] width 9 height 9
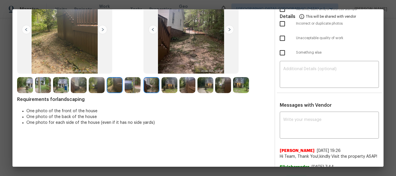
click at [103, 29] on img at bounding box center [102, 29] width 9 height 9
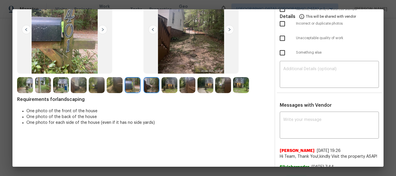
click at [229, 28] on img at bounding box center [229, 29] width 9 height 9
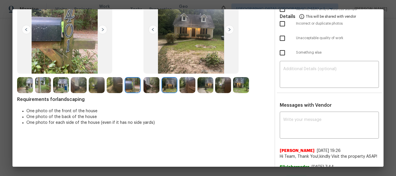
click at [229, 28] on img at bounding box center [229, 29] width 9 height 9
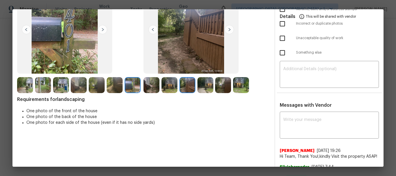
click at [229, 28] on img at bounding box center [229, 29] width 9 height 9
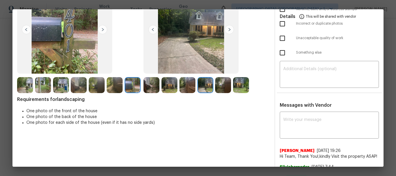
click at [229, 28] on img at bounding box center [229, 29] width 9 height 9
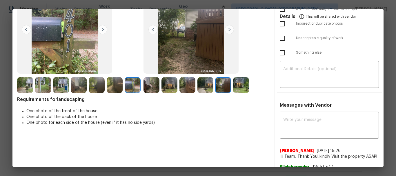
click at [229, 28] on img at bounding box center [229, 29] width 9 height 9
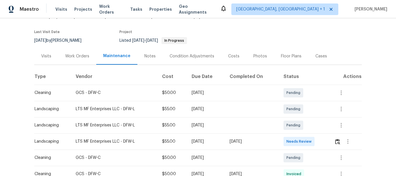
scroll to position [116, 0]
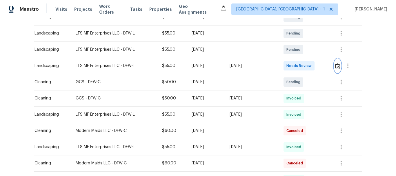
click at [339, 67] on img "button" at bounding box center [337, 66] width 5 height 6
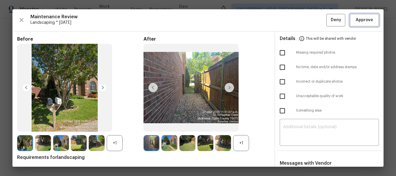
click at [359, 22] on span "Approve" at bounding box center [364, 20] width 17 height 7
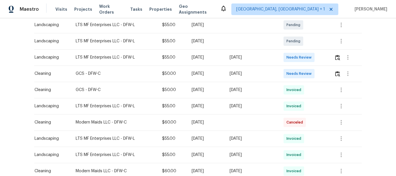
scroll to position [116, 0]
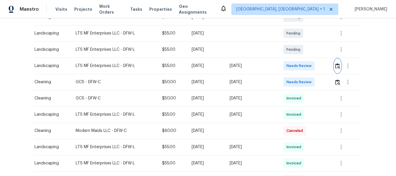
click at [339, 68] on img "button" at bounding box center [337, 66] width 5 height 6
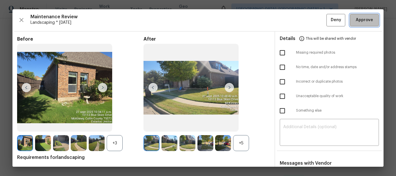
click at [356, 18] on span "Approve" at bounding box center [364, 20] width 17 height 7
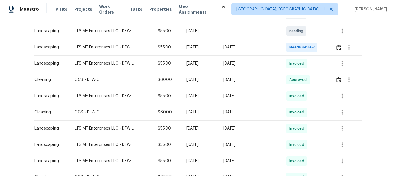
scroll to position [145, 0]
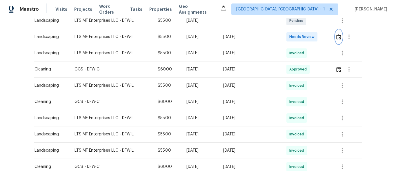
click at [336, 34] on img "button" at bounding box center [338, 37] width 5 height 6
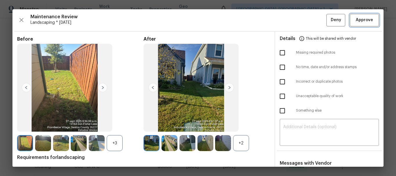
click at [366, 23] on span "Approve" at bounding box center [364, 20] width 17 height 7
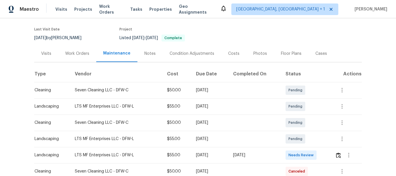
scroll to position [87, 0]
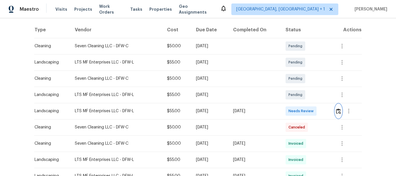
click at [337, 107] on button "button" at bounding box center [338, 111] width 7 height 14
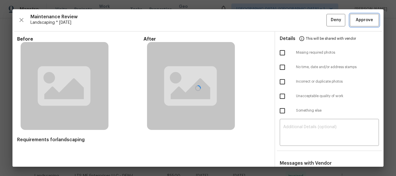
click at [358, 17] on span "Approve" at bounding box center [364, 20] width 17 height 7
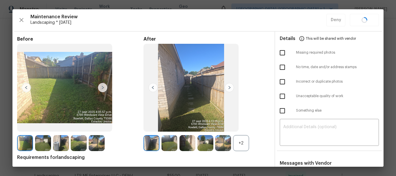
click at [358, 17] on div "Maintenance Review Landscaping * [DATE] Deny" at bounding box center [198, 20] width 362 height 12
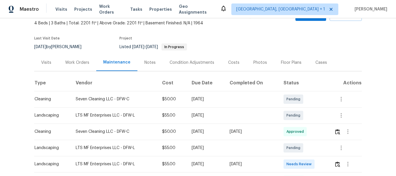
scroll to position [87, 0]
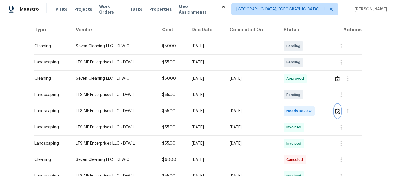
click at [335, 107] on button "button" at bounding box center [337, 111] width 7 height 14
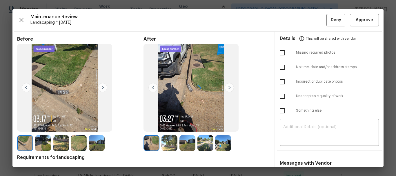
click at [358, 18] on div at bounding box center [197, 87] width 371 height 157
click at [358, 18] on span "Approve" at bounding box center [364, 20] width 17 height 7
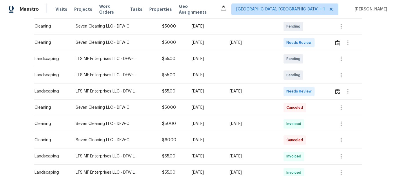
scroll to position [116, 0]
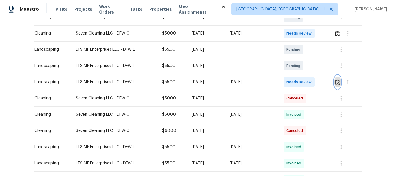
click at [336, 79] on img "button" at bounding box center [337, 82] width 5 height 6
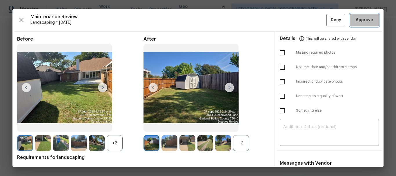
click at [358, 18] on span "Approve" at bounding box center [364, 20] width 17 height 7
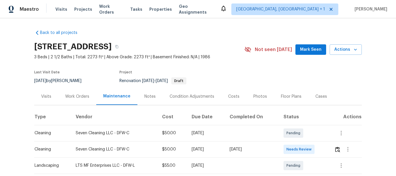
scroll to position [29, 0]
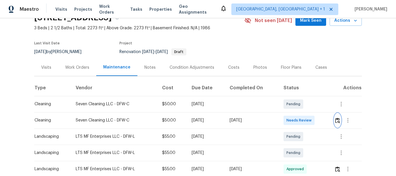
click at [337, 120] on img "button" at bounding box center [337, 121] width 5 height 6
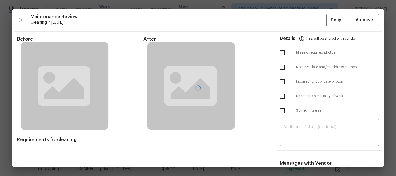
click at [356, 21] on div at bounding box center [197, 87] width 371 height 157
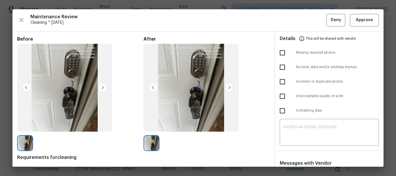
click at [356, 21] on div at bounding box center [197, 87] width 371 height 157
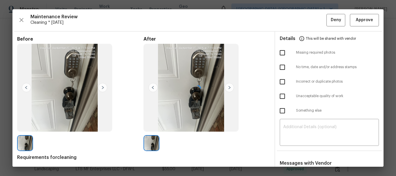
click at [22, 19] on div at bounding box center [197, 87] width 371 height 157
click at [22, 19] on icon "button" at bounding box center [21, 20] width 7 height 7
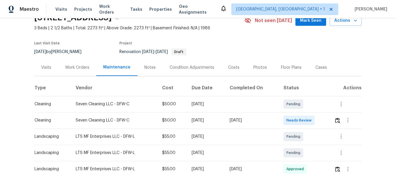
click at [241, 96] on td at bounding box center [252, 104] width 54 height 16
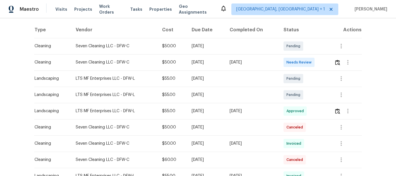
scroll to position [58, 0]
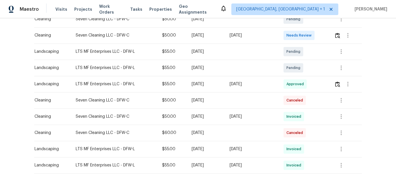
scroll to position [116, 0]
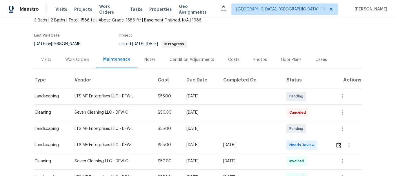
scroll to position [58, 0]
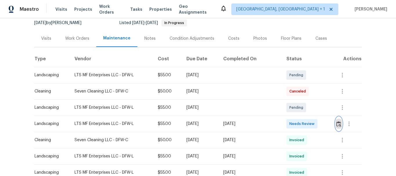
click at [336, 120] on button "button" at bounding box center [338, 124] width 7 height 14
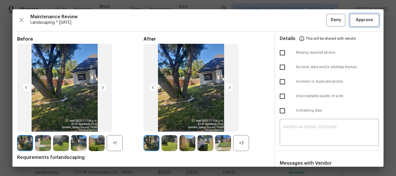
click at [356, 19] on span "Approve" at bounding box center [364, 20] width 17 height 7
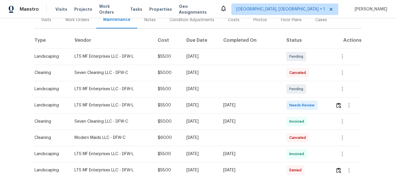
scroll to position [87, 0]
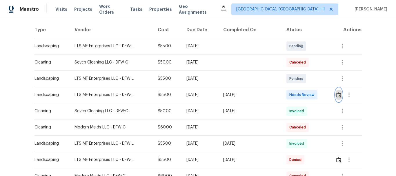
click at [337, 93] on img "button" at bounding box center [338, 95] width 5 height 6
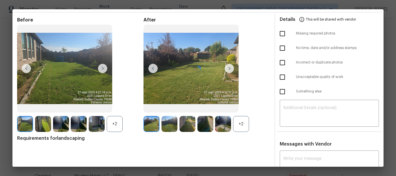
scroll to position [29, 0]
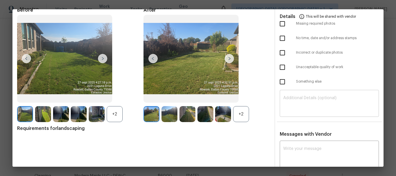
click at [292, 99] on textarea at bounding box center [329, 104] width 92 height 16
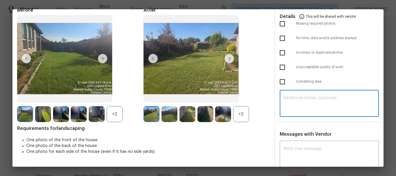
paste textarea "Maintenance Audit Team: Hello! Unfortunately, this landscaping visit completed …"
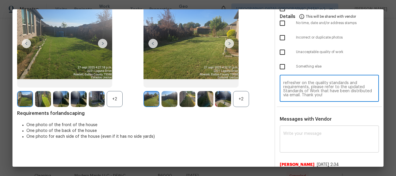
scroll to position [58, 0]
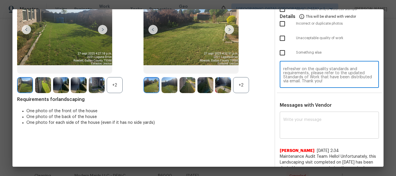
type textarea "Maintenance Audit Team: Hello! Unfortunately, this landscaping visit completed …"
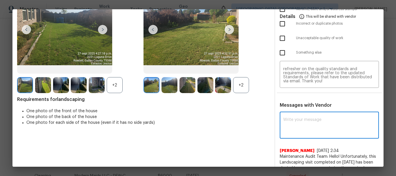
click at [297, 118] on textarea at bounding box center [329, 126] width 92 height 16
paste textarea "Maintenance Audit Team: Hello! Unfortunately, this landscaping visit completed …"
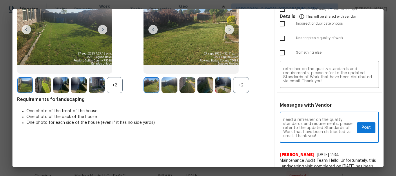
scroll to position [0, 0]
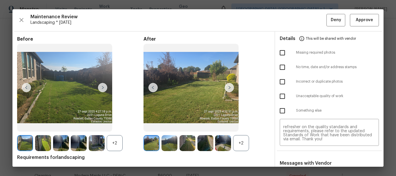
type textarea "Maintenance Audit Team: Hello! Unfortunately, this landscaping visit completed …"
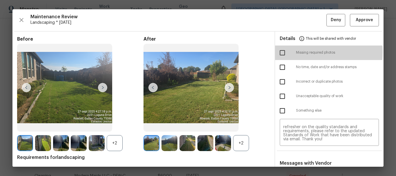
click at [284, 52] on input "checkbox" at bounding box center [282, 53] width 12 height 12
checkbox input "true"
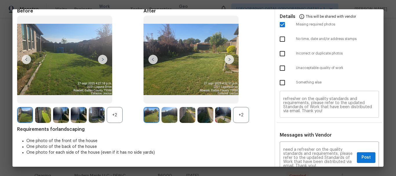
scroll to position [58, 0]
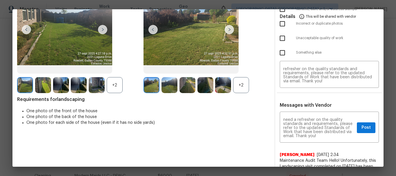
click at [226, 28] on img at bounding box center [229, 29] width 9 height 9
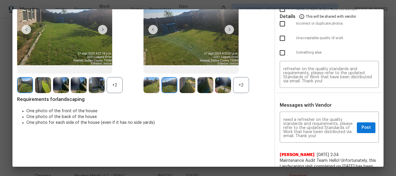
click at [226, 28] on img at bounding box center [229, 29] width 9 height 9
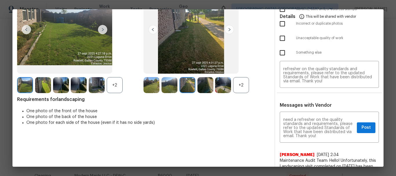
click at [226, 28] on img at bounding box center [229, 29] width 9 height 9
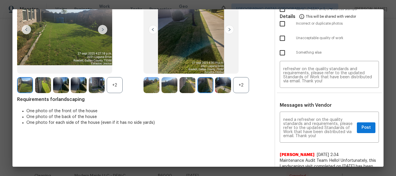
click at [226, 28] on img at bounding box center [229, 29] width 9 height 9
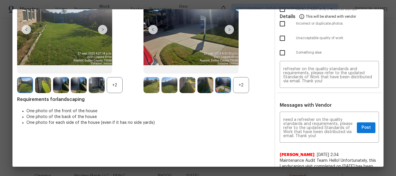
click at [226, 28] on img at bounding box center [229, 29] width 9 height 9
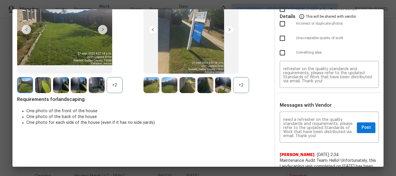
click at [226, 28] on img at bounding box center [229, 29] width 9 height 9
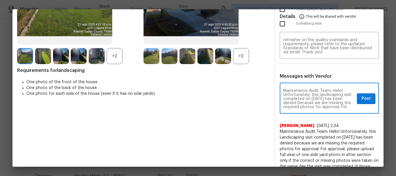
scroll to position [12, 0]
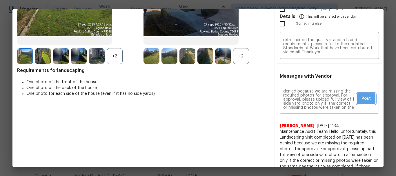
click at [361, 98] on span "Post" at bounding box center [365, 98] width 9 height 7
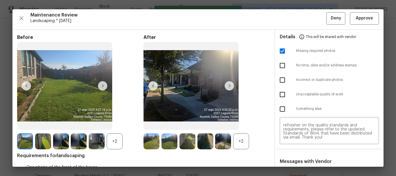
scroll to position [0, 0]
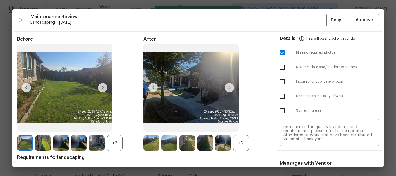
click at [335, 27] on div "Maintenance Review Landscaping * Mon, Sep 22 Deny Approve Before +2 After +2 Re…" at bounding box center [197, 87] width 371 height 157
click at [335, 24] on button "Deny" at bounding box center [335, 20] width 19 height 12
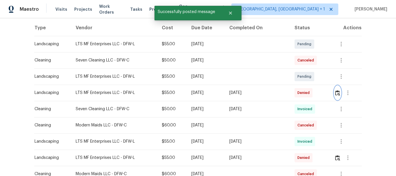
scroll to position [87, 0]
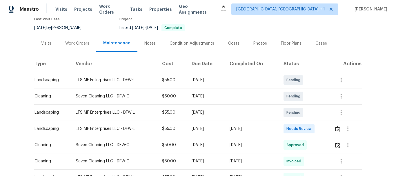
scroll to position [116, 0]
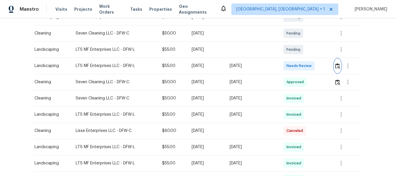
click at [334, 65] on button "button" at bounding box center [337, 66] width 7 height 14
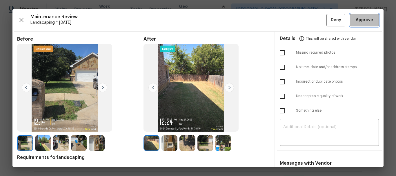
click at [356, 21] on span "Approve" at bounding box center [364, 20] width 17 height 7
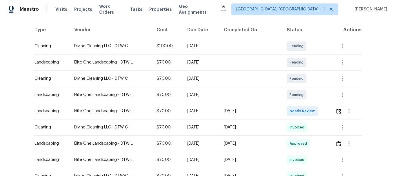
scroll to position [116, 0]
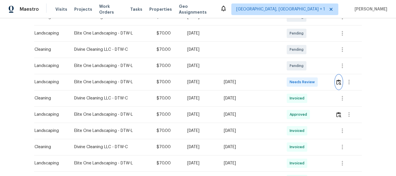
click at [336, 81] on img "button" at bounding box center [338, 82] width 5 height 6
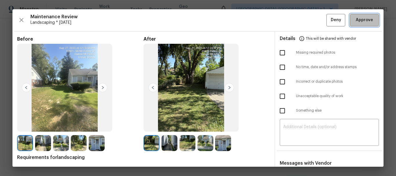
click at [354, 25] on button "Approve" at bounding box center [364, 20] width 29 height 12
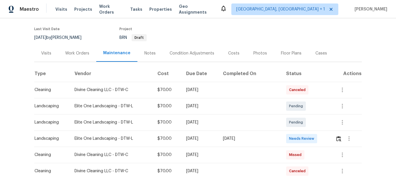
scroll to position [87, 0]
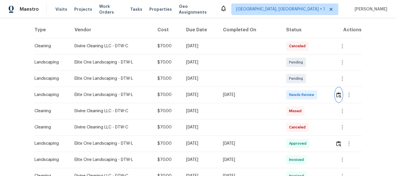
click at [338, 99] on button "button" at bounding box center [338, 95] width 7 height 14
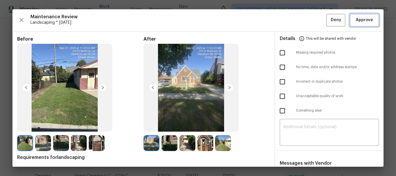
click at [360, 20] on span "Approve" at bounding box center [364, 20] width 17 height 7
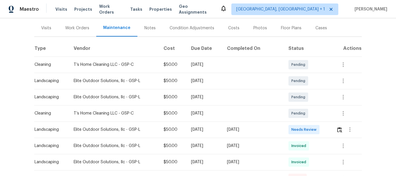
scroll to position [87, 0]
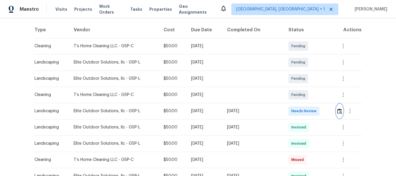
click at [336, 108] on button "button" at bounding box center [339, 111] width 7 height 14
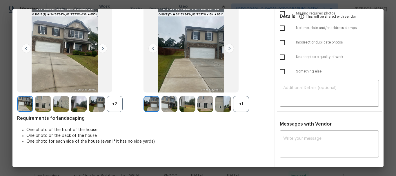
scroll to position [41, 0]
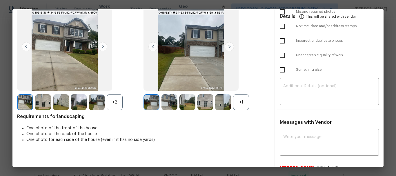
click at [107, 103] on div "+2" at bounding box center [115, 102] width 16 height 16
click at [239, 109] on div "+1" at bounding box center [241, 102] width 16 height 16
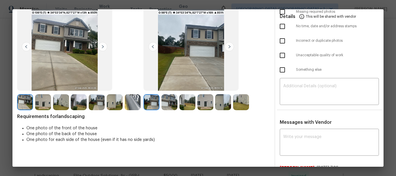
click at [102, 48] on img at bounding box center [102, 46] width 9 height 9
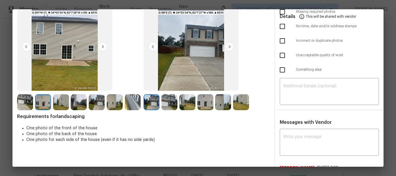
click at [102, 48] on img at bounding box center [102, 46] width 9 height 9
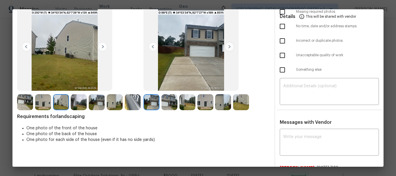
click at [102, 48] on img at bounding box center [102, 46] width 9 height 9
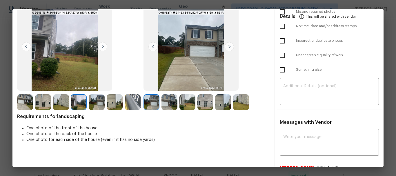
click at [102, 48] on img at bounding box center [102, 46] width 9 height 9
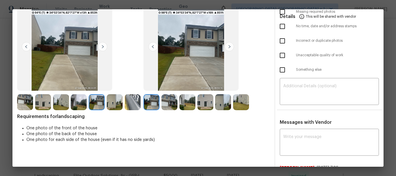
click at [102, 48] on img at bounding box center [102, 46] width 9 height 9
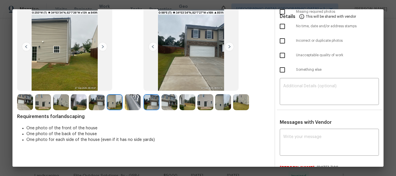
click at [102, 48] on img at bounding box center [102, 46] width 9 height 9
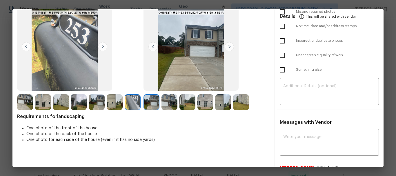
click at [229, 47] on img at bounding box center [229, 46] width 9 height 9
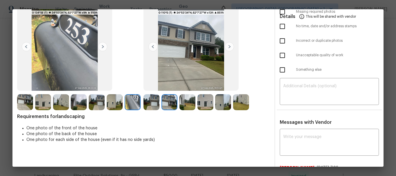
click at [229, 47] on img at bounding box center [229, 46] width 9 height 9
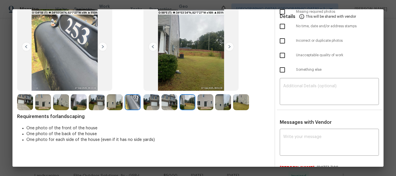
click at [229, 47] on img at bounding box center [229, 46] width 9 height 9
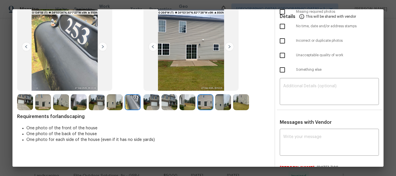
click at [229, 47] on img at bounding box center [229, 46] width 9 height 9
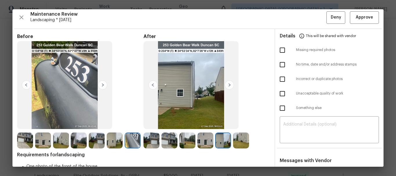
scroll to position [0, 0]
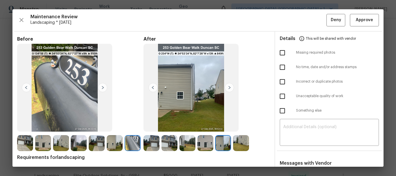
click at [350, 26] on div "Maintenance Review Landscaping * Mon, Sep 22 Deny Approve Before After Requirem…" at bounding box center [197, 87] width 371 height 157
click at [354, 24] on button "Approve" at bounding box center [364, 20] width 29 height 12
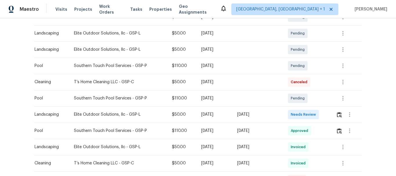
scroll to position [145, 0]
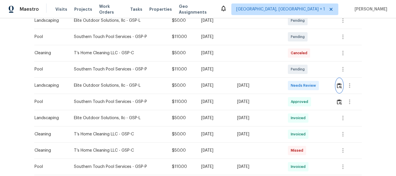
click at [341, 84] on img "button" at bounding box center [339, 86] width 5 height 6
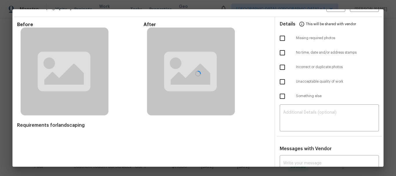
scroll to position [39, 0]
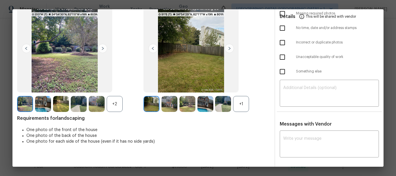
click at [116, 100] on div "+2" at bounding box center [115, 104] width 16 height 16
click at [234, 101] on div "+1" at bounding box center [241, 104] width 16 height 16
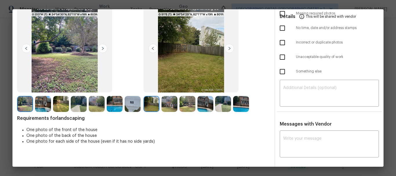
click at [105, 46] on img at bounding box center [102, 48] width 9 height 9
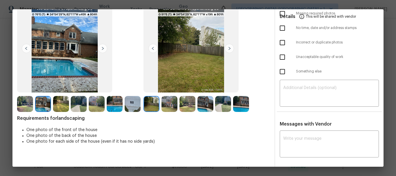
click at [105, 46] on img at bounding box center [102, 48] width 9 height 9
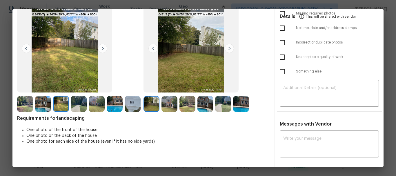
click at [105, 46] on img at bounding box center [102, 48] width 9 height 9
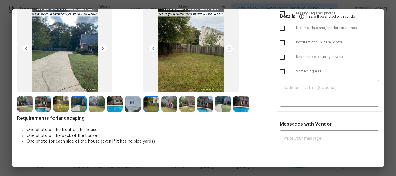
click at [105, 46] on img at bounding box center [102, 48] width 9 height 9
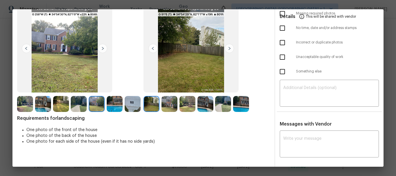
click at [105, 46] on img at bounding box center [102, 48] width 9 height 9
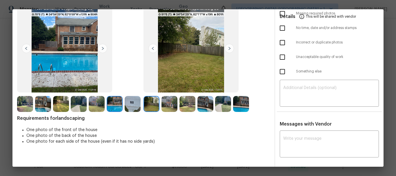
click at [105, 46] on img at bounding box center [102, 48] width 9 height 9
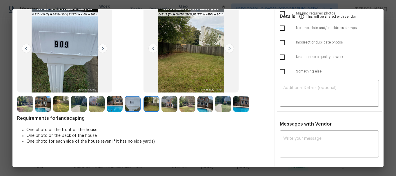
click at [226, 48] on img at bounding box center [229, 48] width 9 height 9
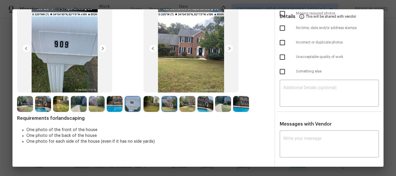
click at [226, 48] on img at bounding box center [229, 48] width 9 height 9
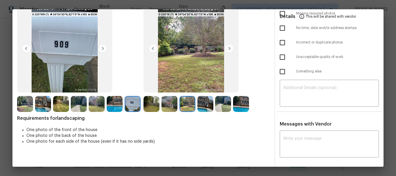
click at [226, 48] on img at bounding box center [229, 48] width 9 height 9
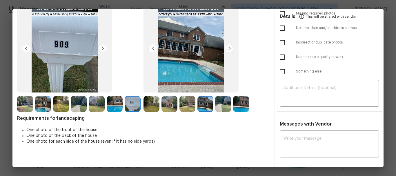
click at [226, 48] on img at bounding box center [229, 48] width 9 height 9
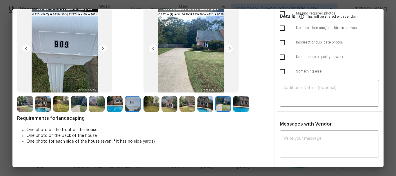
click at [226, 48] on img at bounding box center [229, 48] width 9 height 9
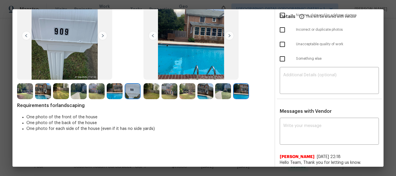
scroll to position [0, 0]
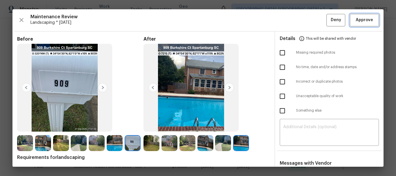
click at [361, 23] on span "Approve" at bounding box center [364, 20] width 17 height 7
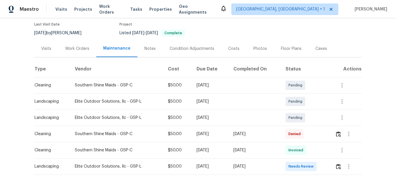
scroll to position [87, 0]
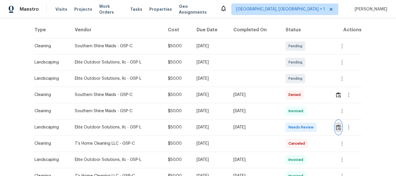
click at [336, 127] on img "button" at bounding box center [338, 128] width 5 height 6
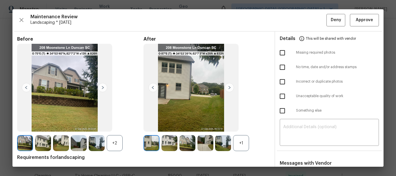
scroll to position [47, 0]
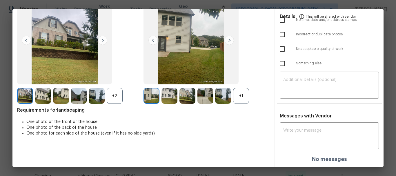
click at [111, 96] on div "+2" at bounding box center [115, 96] width 16 height 16
click at [235, 95] on div "+1" at bounding box center [241, 96] width 16 height 16
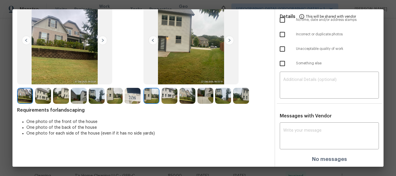
click at [101, 40] on img at bounding box center [102, 40] width 9 height 9
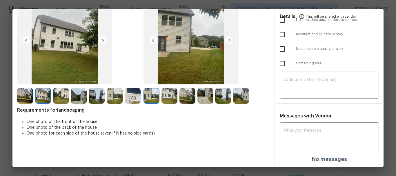
click at [101, 40] on img at bounding box center [102, 40] width 9 height 9
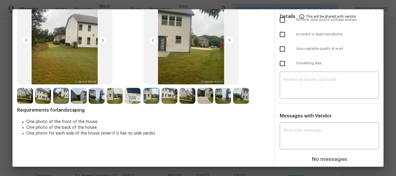
click at [101, 40] on img at bounding box center [102, 40] width 9 height 9
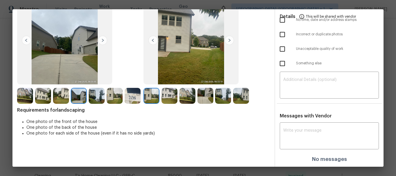
click at [101, 40] on img at bounding box center [102, 40] width 9 height 9
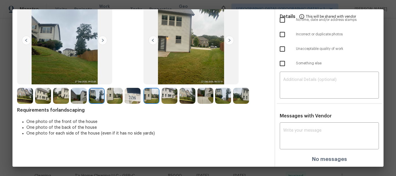
click at [101, 40] on img at bounding box center [102, 40] width 9 height 9
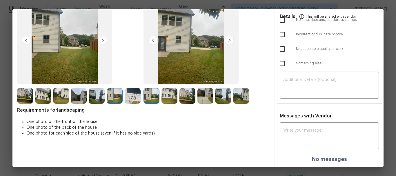
click at [101, 40] on img at bounding box center [102, 40] width 9 height 9
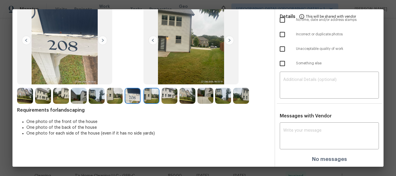
click at [231, 40] on img at bounding box center [229, 40] width 9 height 9
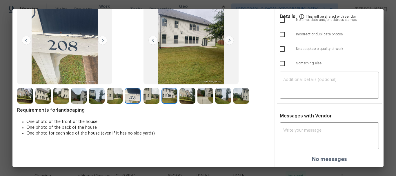
click at [230, 40] on img at bounding box center [229, 40] width 9 height 9
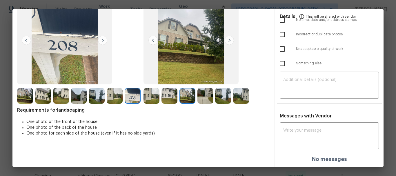
click at [230, 40] on img at bounding box center [229, 40] width 9 height 9
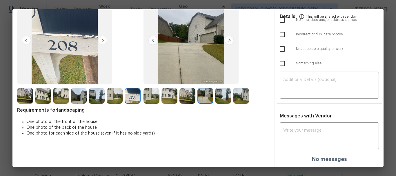
click at [230, 40] on img at bounding box center [229, 40] width 9 height 9
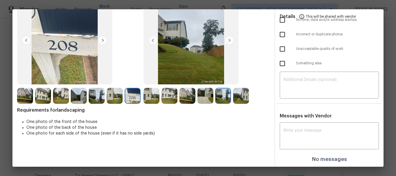
click at [230, 40] on img at bounding box center [229, 40] width 9 height 9
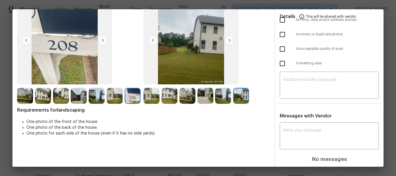
click at [152, 96] on img at bounding box center [151, 96] width 16 height 16
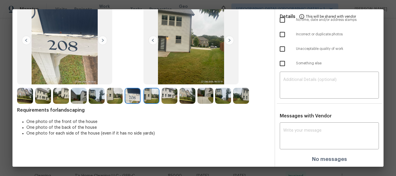
click at [232, 38] on img at bounding box center [229, 40] width 9 height 9
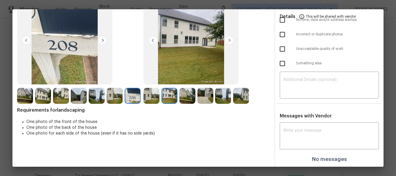
click at [231, 38] on img at bounding box center [229, 40] width 9 height 9
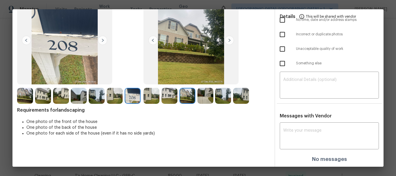
click at [231, 38] on img at bounding box center [229, 40] width 9 height 9
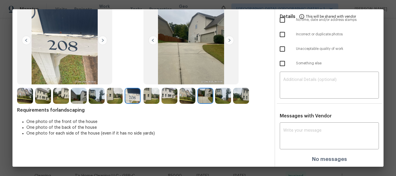
click at [231, 38] on img at bounding box center [229, 40] width 9 height 9
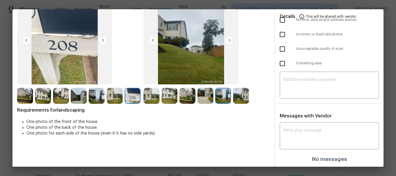
click at [231, 38] on img at bounding box center [229, 40] width 9 height 9
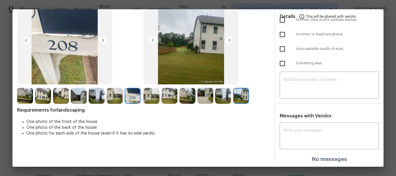
click at [231, 38] on img at bounding box center [229, 40] width 9 height 9
click at [228, 38] on img at bounding box center [229, 40] width 9 height 9
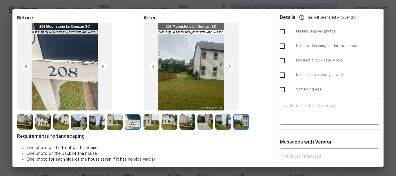
scroll to position [0, 0]
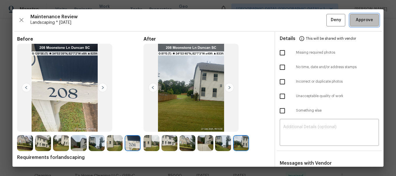
click at [358, 20] on span "Approve" at bounding box center [364, 20] width 17 height 7
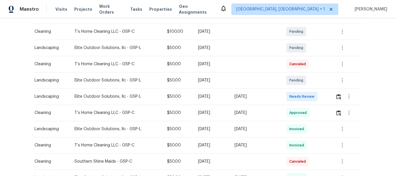
scroll to position [116, 0]
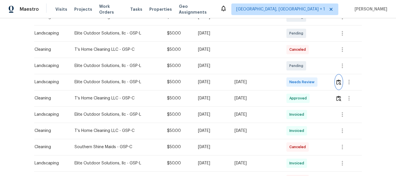
click at [335, 81] on button "button" at bounding box center [338, 82] width 7 height 14
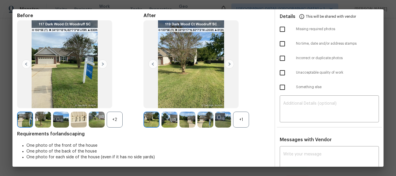
scroll to position [47, 0]
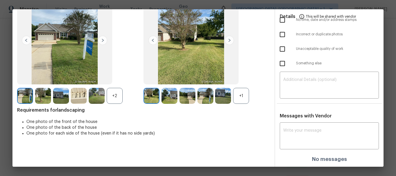
click at [115, 100] on div "+2" at bounding box center [115, 96] width 16 height 16
click at [243, 94] on div "+1" at bounding box center [241, 96] width 16 height 16
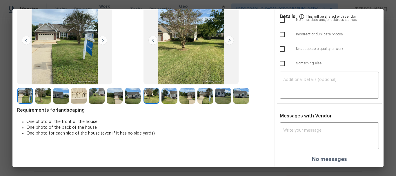
scroll to position [18, 0]
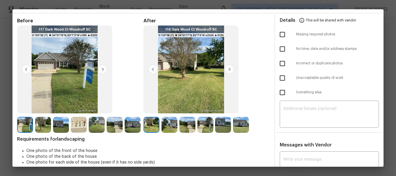
click at [101, 66] on img at bounding box center [102, 69] width 9 height 9
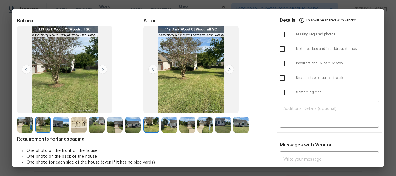
click at [101, 66] on img at bounding box center [102, 69] width 9 height 9
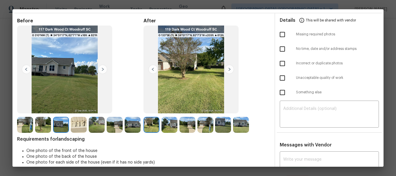
click at [101, 66] on img at bounding box center [102, 69] width 9 height 9
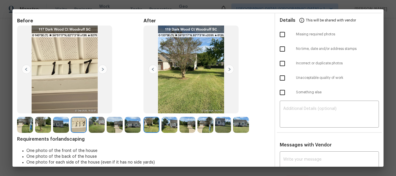
click at [101, 66] on img at bounding box center [102, 69] width 9 height 9
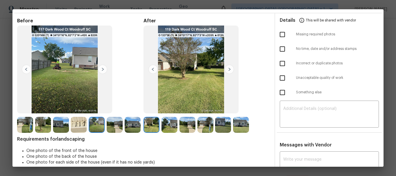
click at [101, 66] on img at bounding box center [102, 69] width 9 height 9
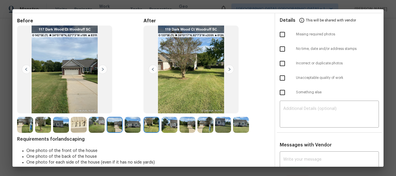
click at [101, 66] on img at bounding box center [102, 69] width 9 height 9
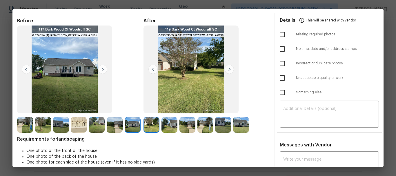
click at [227, 68] on img at bounding box center [229, 69] width 9 height 9
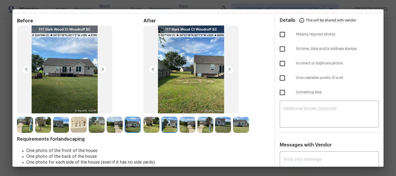
click at [227, 68] on img at bounding box center [229, 69] width 9 height 9
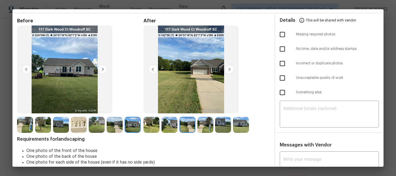
click at [227, 68] on img at bounding box center [229, 69] width 9 height 9
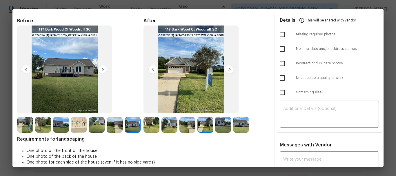
click at [227, 68] on img at bounding box center [229, 69] width 9 height 9
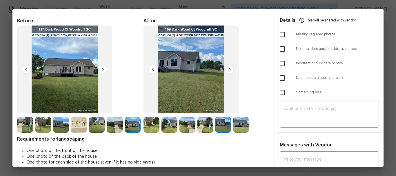
click at [227, 68] on img at bounding box center [229, 69] width 9 height 9
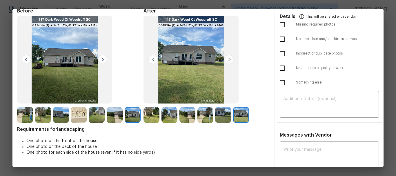
scroll to position [0, 0]
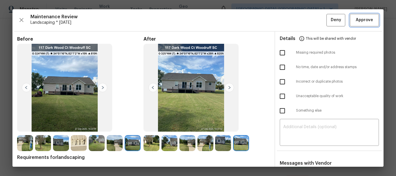
click at [350, 21] on button "Approve" at bounding box center [364, 20] width 29 height 12
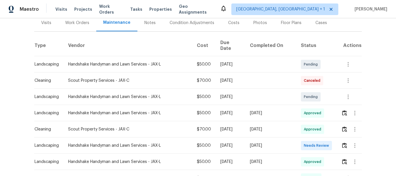
scroll to position [87, 0]
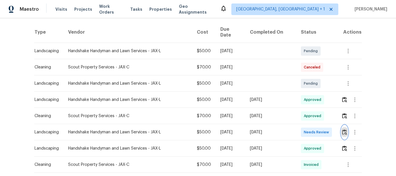
click at [342, 129] on img "button" at bounding box center [344, 132] width 5 height 6
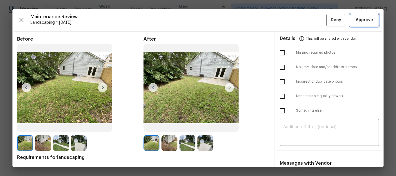
click at [359, 20] on span "Approve" at bounding box center [364, 20] width 17 height 7
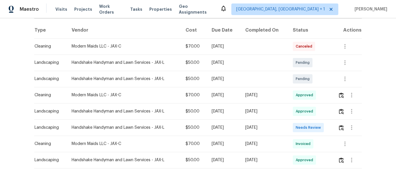
scroll to position [87, 0]
click at [343, 127] on img "button" at bounding box center [341, 128] width 5 height 6
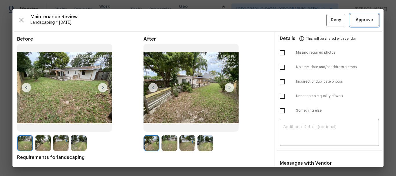
click at [369, 26] on button "Approve" at bounding box center [364, 20] width 29 height 12
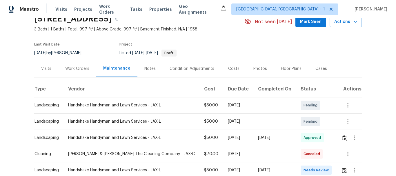
scroll to position [58, 0]
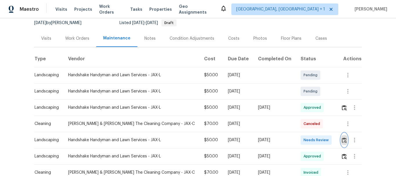
click at [341, 136] on button "button" at bounding box center [344, 140] width 7 height 14
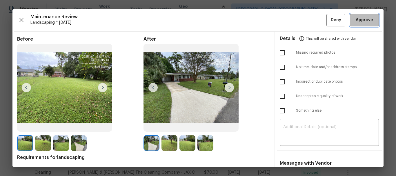
click at [358, 19] on span "Approve" at bounding box center [364, 20] width 17 height 7
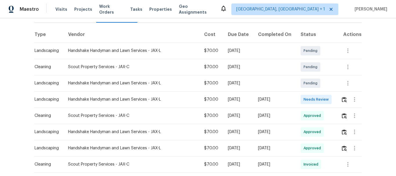
scroll to position [116, 0]
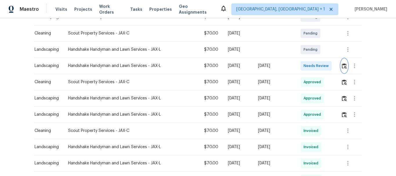
click at [342, 68] on img "button" at bounding box center [344, 66] width 5 height 6
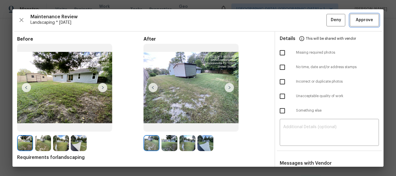
click at [360, 17] on span "Approve" at bounding box center [364, 20] width 17 height 7
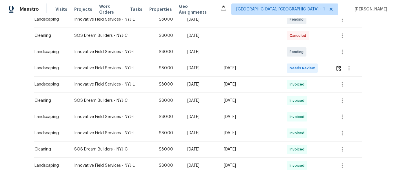
scroll to position [116, 0]
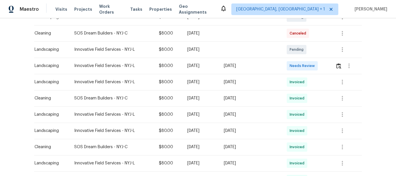
click at [340, 70] on div at bounding box center [348, 66] width 26 height 14
click at [339, 67] on img "button" at bounding box center [338, 66] width 5 height 6
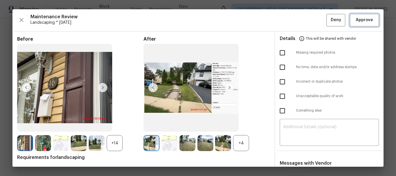
click at [357, 18] on span "Approve" at bounding box center [364, 20] width 17 height 7
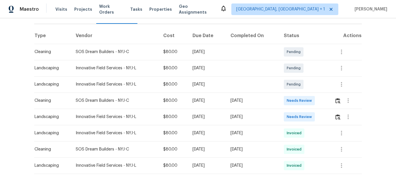
scroll to position [116, 0]
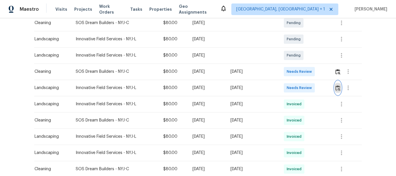
click at [336, 85] on img "button" at bounding box center [337, 88] width 5 height 6
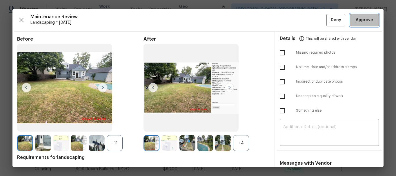
click at [370, 20] on span "Approve" at bounding box center [364, 20] width 20 height 7
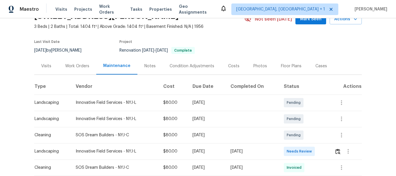
scroll to position [87, 0]
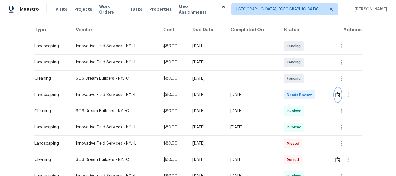
click at [336, 96] on img "button" at bounding box center [337, 95] width 5 height 6
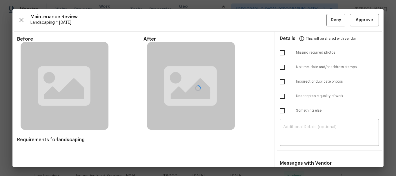
click at [357, 18] on div at bounding box center [197, 87] width 371 height 157
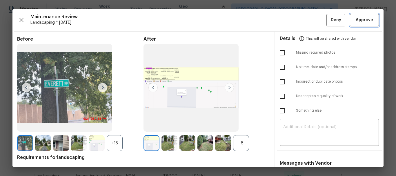
click at [357, 18] on span "Approve" at bounding box center [364, 20] width 17 height 7
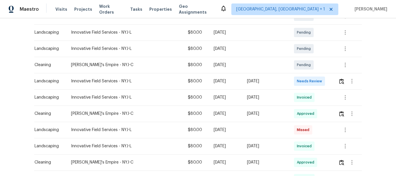
scroll to position [145, 0]
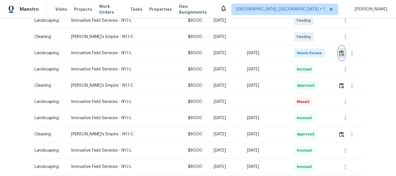
click at [339, 57] on button "button" at bounding box center [341, 53] width 7 height 14
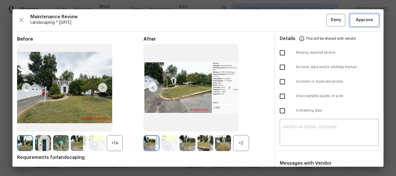
click at [356, 18] on span "Approve" at bounding box center [364, 20] width 17 height 7
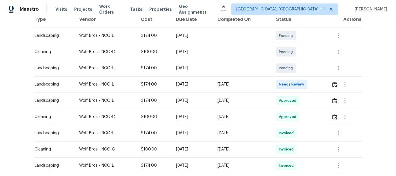
scroll to position [116, 0]
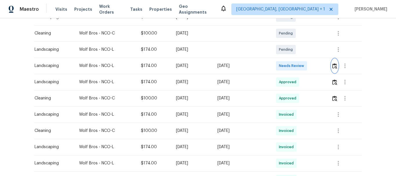
click at [337, 67] on button "button" at bounding box center [334, 66] width 7 height 14
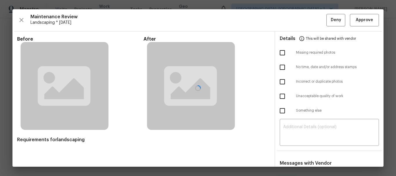
click at [350, 13] on div at bounding box center [197, 87] width 371 height 157
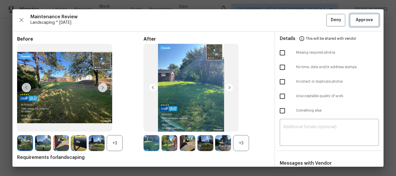
click at [356, 20] on span "Approve" at bounding box center [364, 20] width 17 height 7
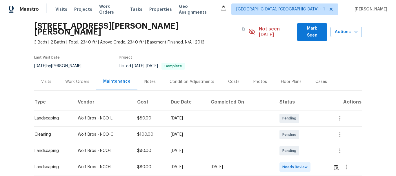
scroll to position [58, 0]
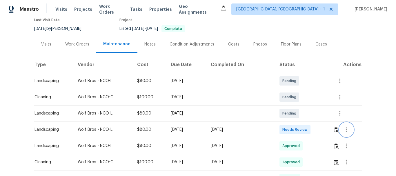
click at [339, 125] on button "button" at bounding box center [346, 130] width 14 height 14
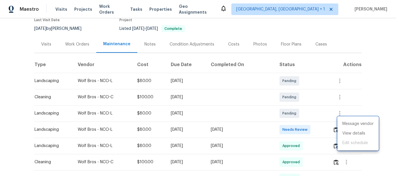
click at [334, 124] on div at bounding box center [198, 88] width 396 height 176
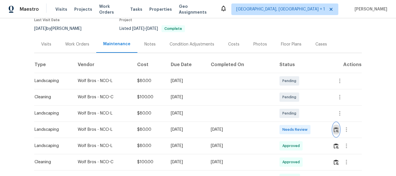
click at [334, 127] on img "button" at bounding box center [336, 130] width 5 height 6
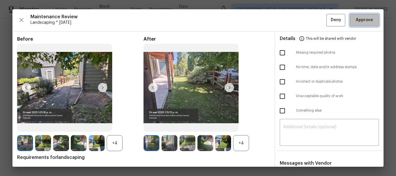
click at [360, 19] on span "Approve" at bounding box center [364, 20] width 17 height 7
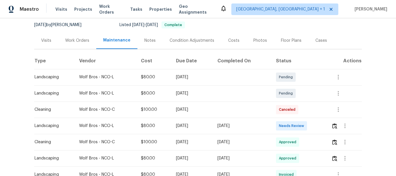
scroll to position [116, 0]
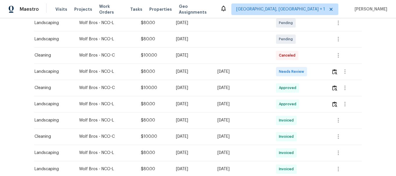
click at [332, 65] on div at bounding box center [346, 72] width 30 height 14
click at [334, 69] on img "button" at bounding box center [334, 72] width 5 height 6
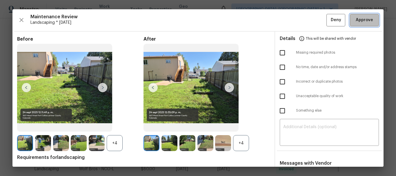
click at [365, 18] on span "Approve" at bounding box center [364, 20] width 17 height 7
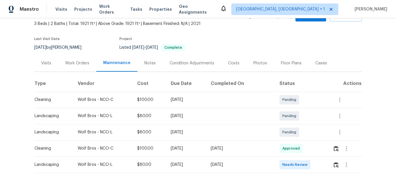
scroll to position [87, 0]
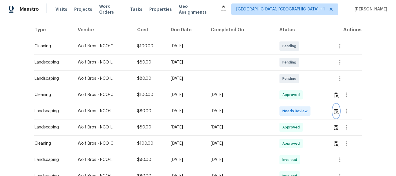
click at [334, 111] on img "button" at bounding box center [336, 111] width 5 height 6
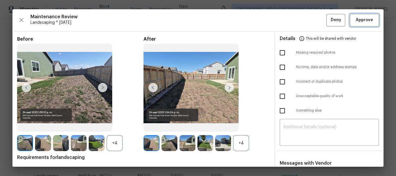
click at [363, 21] on span "Approve" at bounding box center [364, 20] width 17 height 7
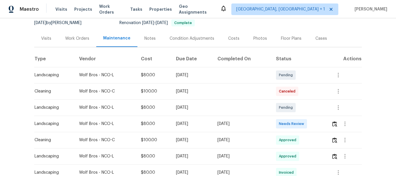
scroll to position [145, 0]
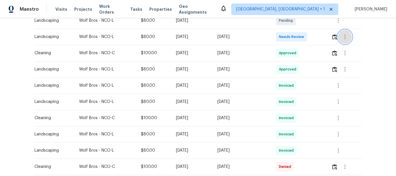
click at [338, 38] on button "button" at bounding box center [345, 37] width 14 height 14
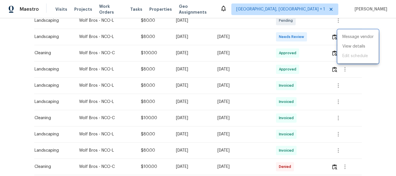
click at [328, 36] on div at bounding box center [198, 88] width 396 height 176
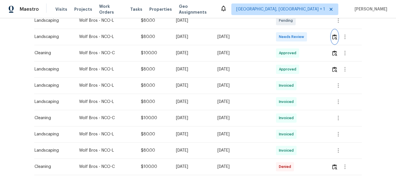
click at [335, 34] on img "button" at bounding box center [334, 37] width 5 height 6
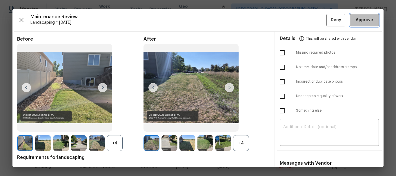
click at [368, 19] on span "Approve" at bounding box center [364, 20] width 17 height 7
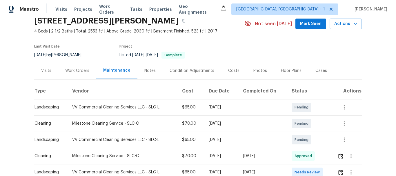
scroll to position [58, 0]
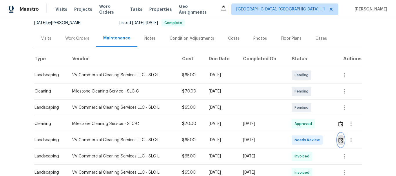
click at [338, 137] on img "button" at bounding box center [340, 140] width 5 height 6
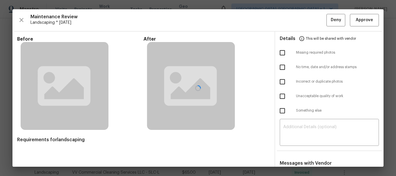
click at [357, 16] on div at bounding box center [197, 87] width 371 height 157
click at [357, 22] on div at bounding box center [197, 87] width 371 height 157
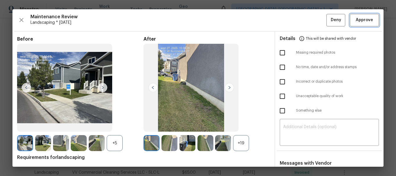
click at [357, 22] on span "Approve" at bounding box center [364, 20] width 17 height 7
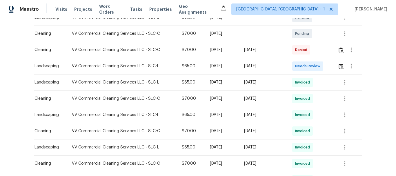
scroll to position [116, 0]
click at [341, 68] on button "button" at bounding box center [341, 66] width 7 height 14
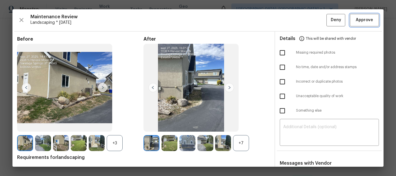
click at [361, 21] on span "Approve" at bounding box center [364, 20] width 17 height 7
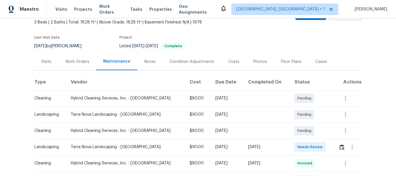
scroll to position [86, 0]
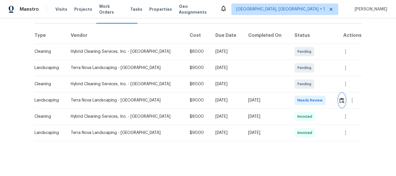
click at [339, 93] on button "button" at bounding box center [342, 100] width 7 height 14
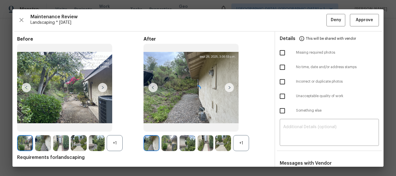
click at [367, 19] on div at bounding box center [197, 87] width 371 height 157
click at [367, 19] on span "Approve" at bounding box center [364, 20] width 17 height 7
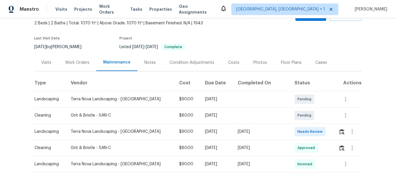
scroll to position [87, 0]
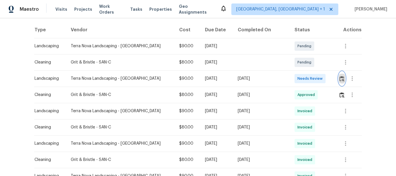
click at [339, 80] on img "button" at bounding box center [341, 79] width 5 height 6
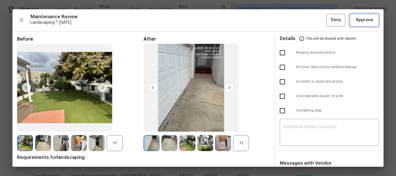
click at [362, 23] on span "Approve" at bounding box center [364, 20] width 17 height 7
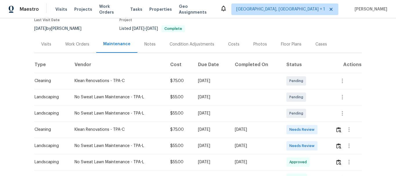
scroll to position [87, 0]
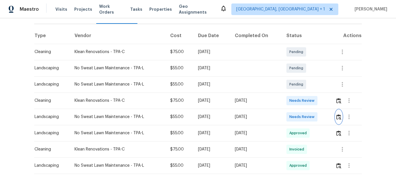
click at [337, 114] on img "button" at bounding box center [338, 117] width 5 height 6
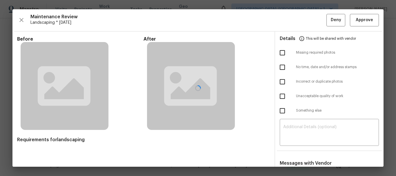
click at [358, 17] on div at bounding box center [197, 87] width 371 height 157
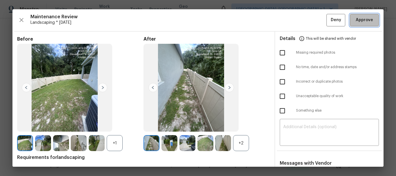
click at [358, 17] on span "Approve" at bounding box center [364, 20] width 17 height 7
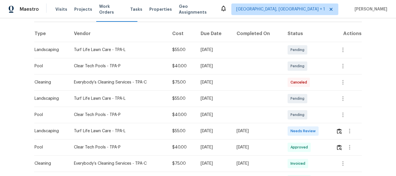
scroll to position [116, 0]
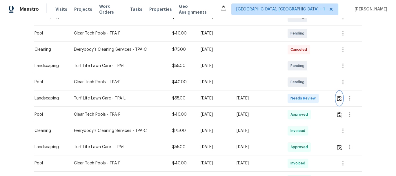
click at [341, 101] on button "button" at bounding box center [339, 98] width 7 height 14
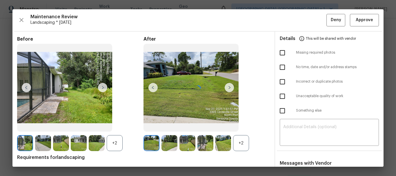
click at [361, 17] on div at bounding box center [197, 87] width 371 height 157
click at [359, 19] on div at bounding box center [197, 87] width 371 height 157
click at [359, 19] on span "Approve" at bounding box center [364, 20] width 17 height 7
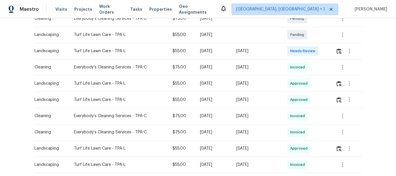
scroll to position [145, 0]
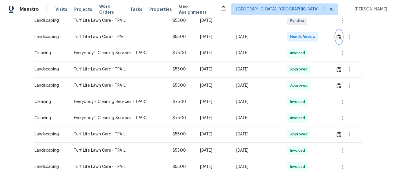
click at [340, 38] on img "button" at bounding box center [338, 37] width 5 height 6
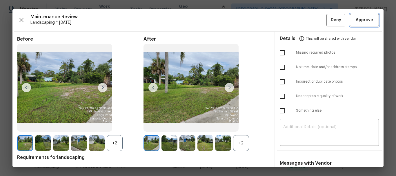
click at [356, 20] on span "Approve" at bounding box center [364, 20] width 17 height 7
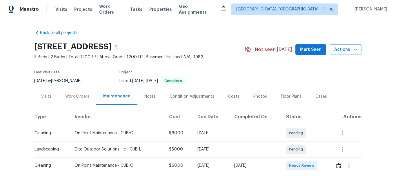
scroll to position [58, 0]
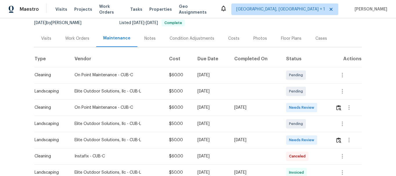
click at [338, 132] on td at bounding box center [346, 140] width 31 height 16
click at [339, 135] on button "button" at bounding box center [338, 140] width 7 height 14
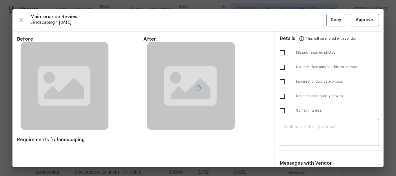
click at [355, 24] on div at bounding box center [197, 87] width 371 height 157
click at [356, 24] on div at bounding box center [197, 87] width 371 height 157
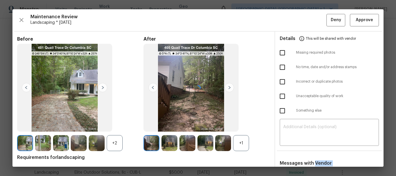
click at [356, 23] on div at bounding box center [197, 87] width 371 height 157
click at [356, 23] on span "Approve" at bounding box center [364, 20] width 17 height 7
